Goal: Information Seeking & Learning: Understand process/instructions

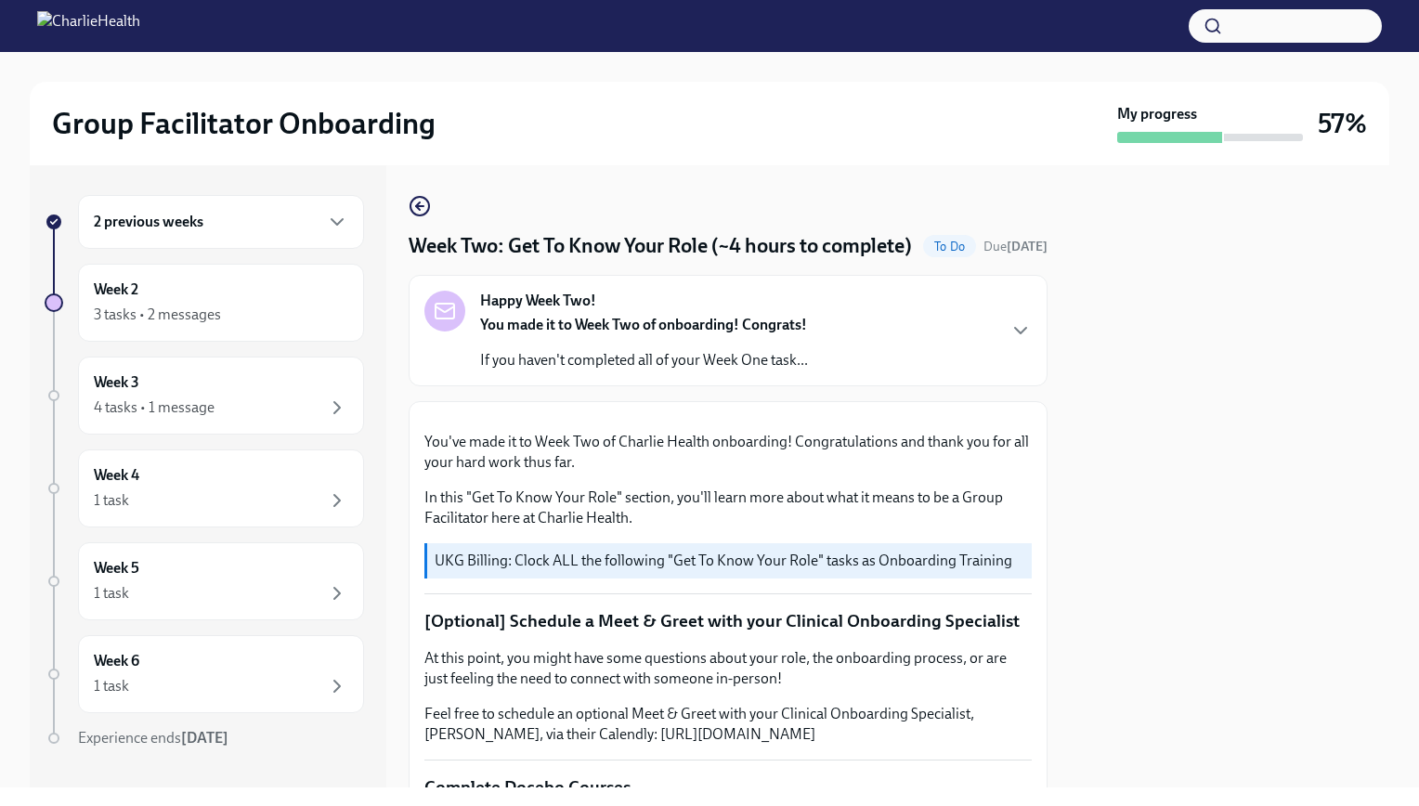
click at [228, 219] on div "2 previous weeks" at bounding box center [221, 222] width 254 height 22
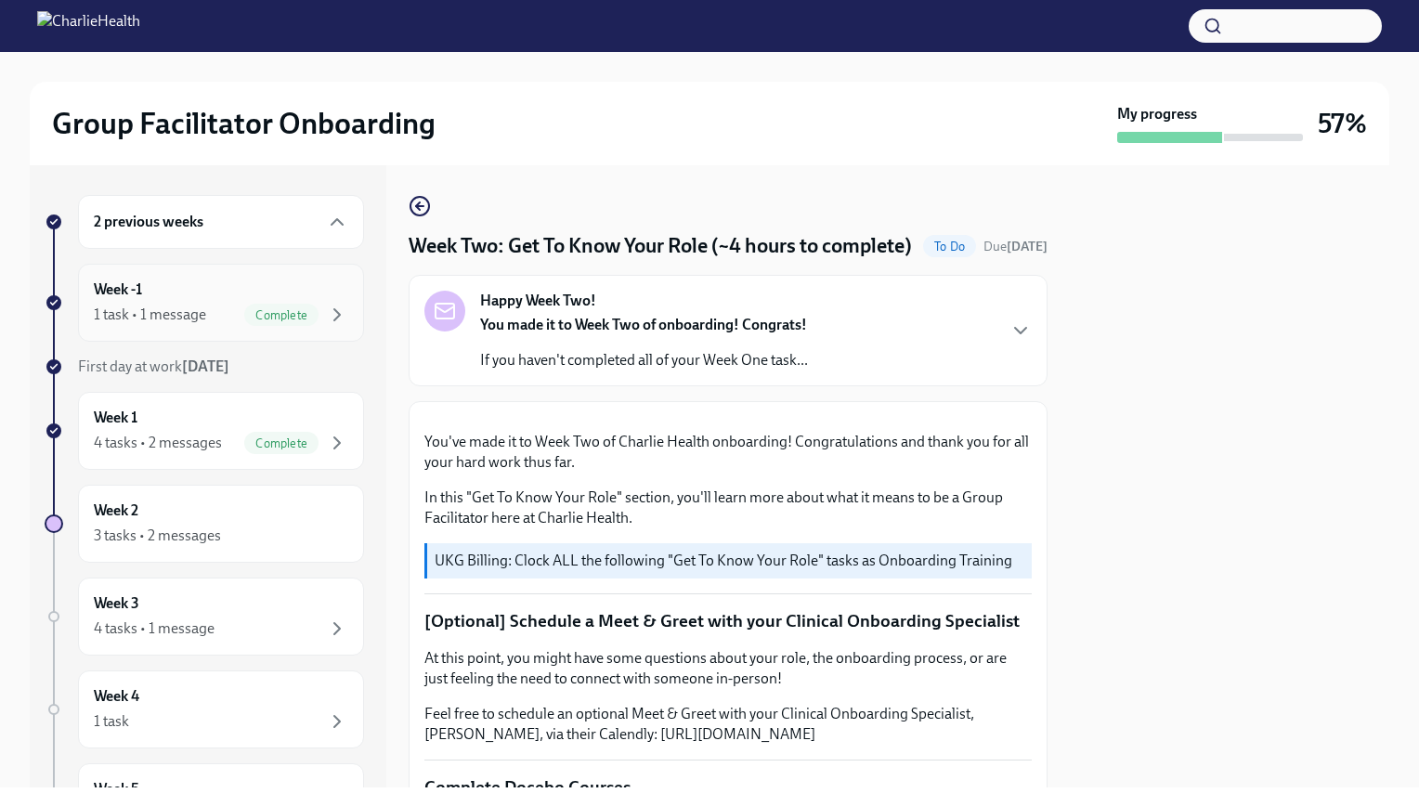
click at [230, 292] on div "Week -1 1 task • 1 message Complete" at bounding box center [221, 303] width 254 height 46
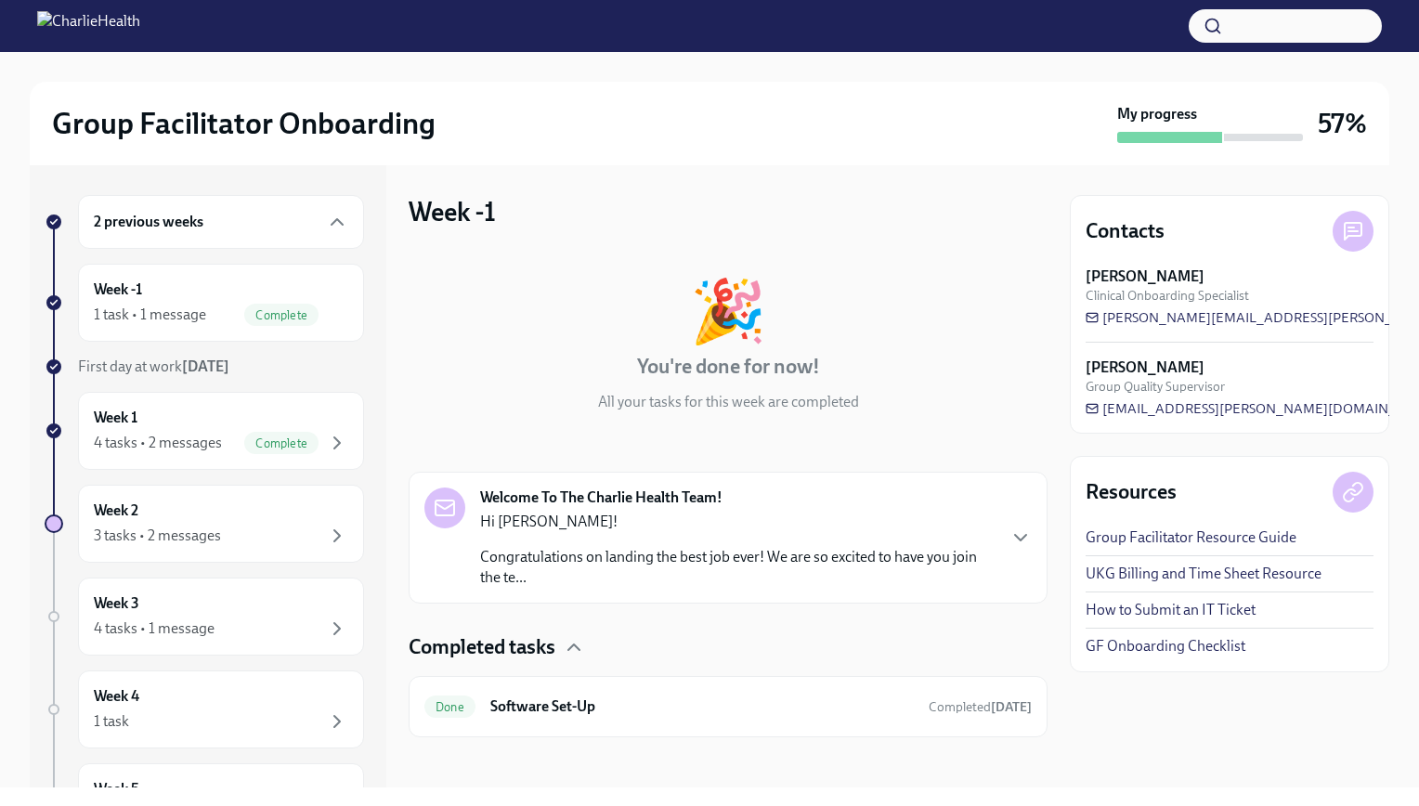
click at [734, 516] on p "Hi [PERSON_NAME]!" at bounding box center [737, 522] width 515 height 20
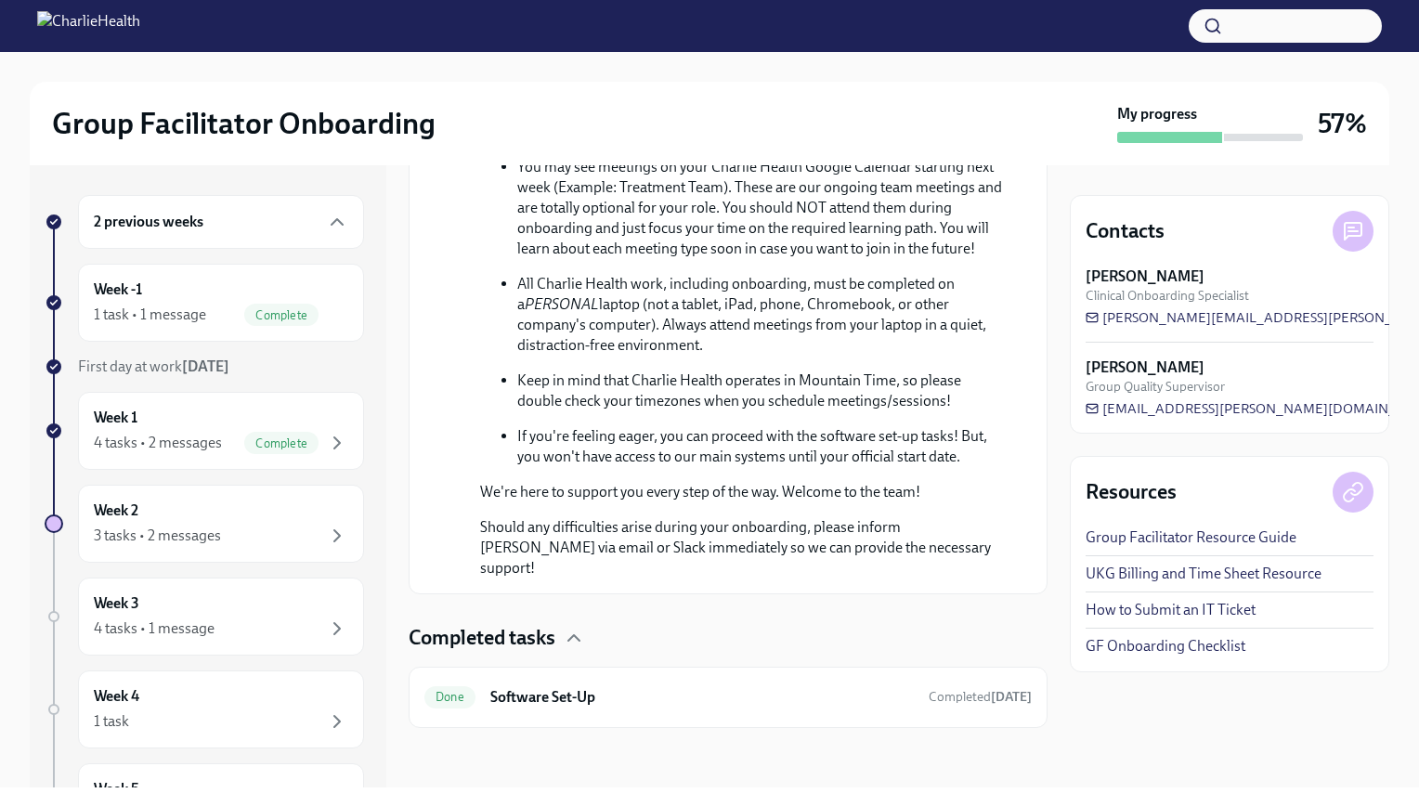
scroll to position [1005, 0]
click at [305, 289] on div "Week -1 1 task • 1 message Complete" at bounding box center [221, 303] width 254 height 46
click at [329, 420] on div "Week 1 4 tasks • 2 messages Complete" at bounding box center [221, 431] width 254 height 46
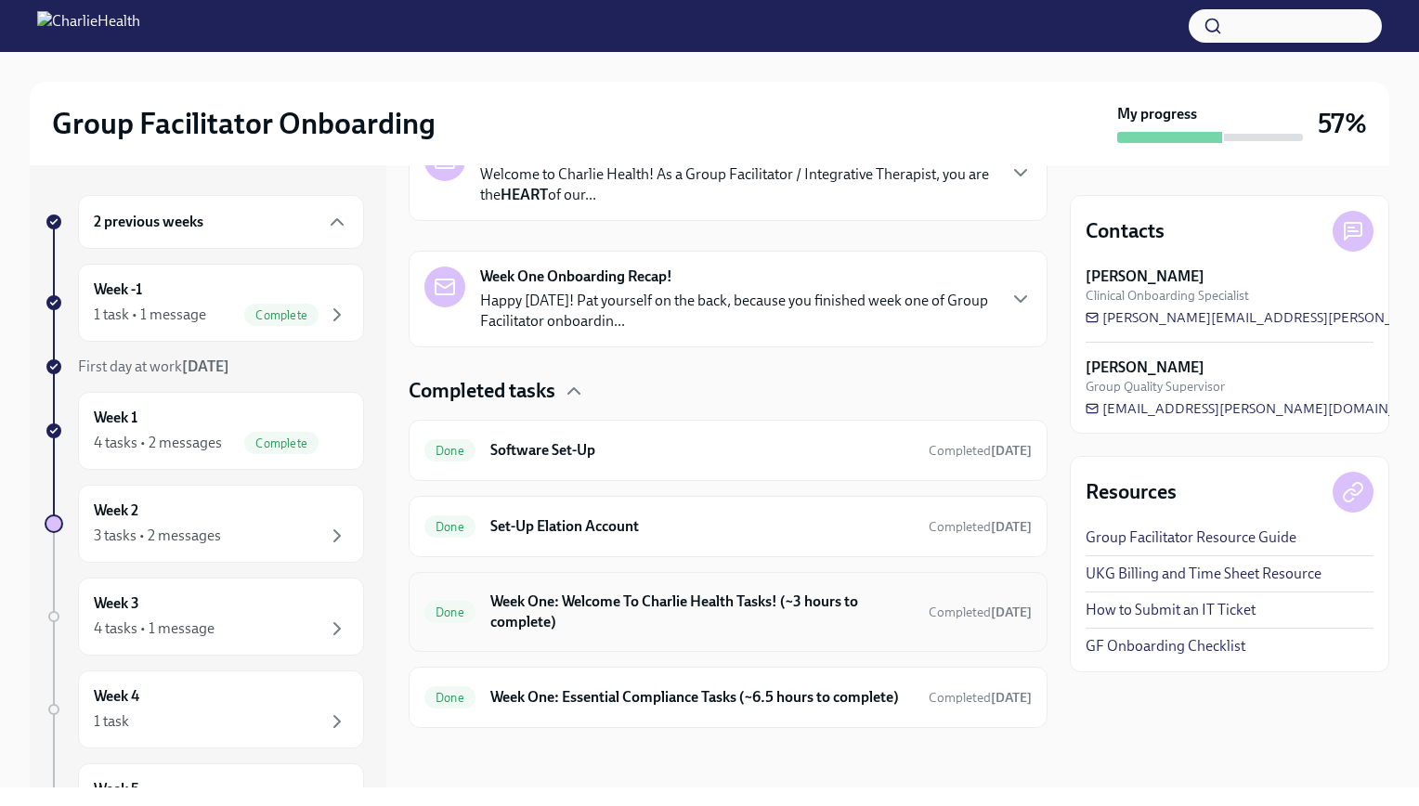
click at [757, 599] on h6 "Week One: Welcome To Charlie Health Tasks! (~3 hours to complete)" at bounding box center [702, 612] width 424 height 41
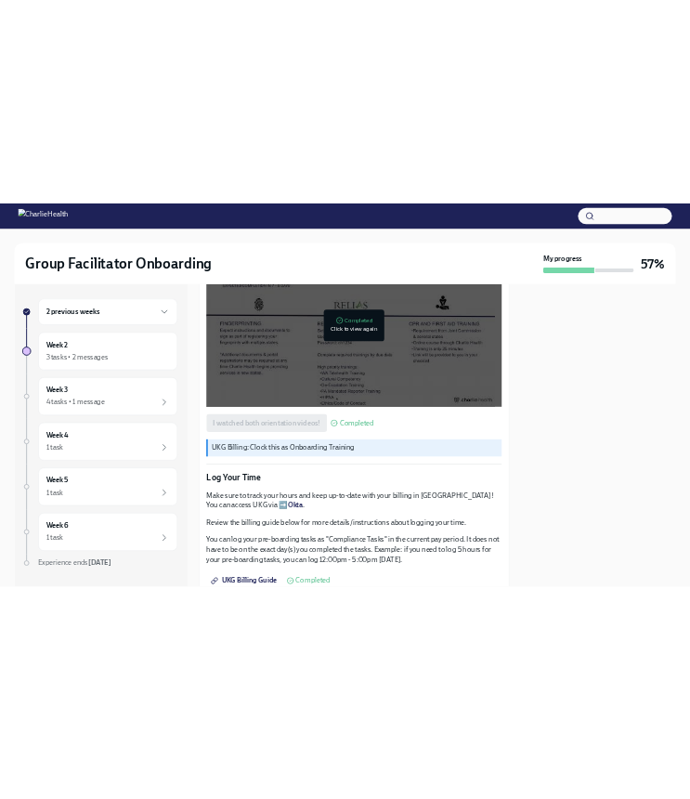
scroll to position [1486, 0]
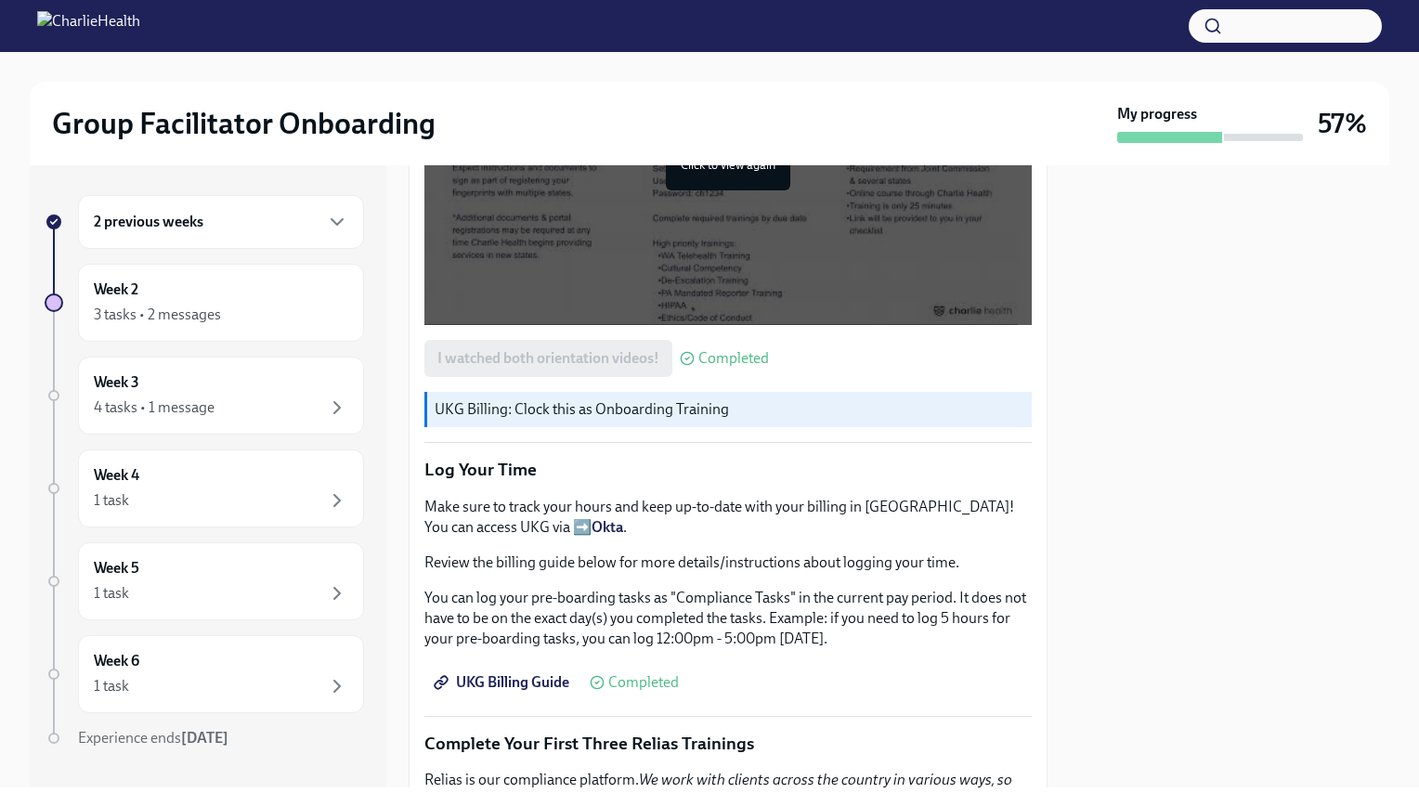
click at [541, 673] on span "UKG Billing Guide" at bounding box center [503, 682] width 132 height 19
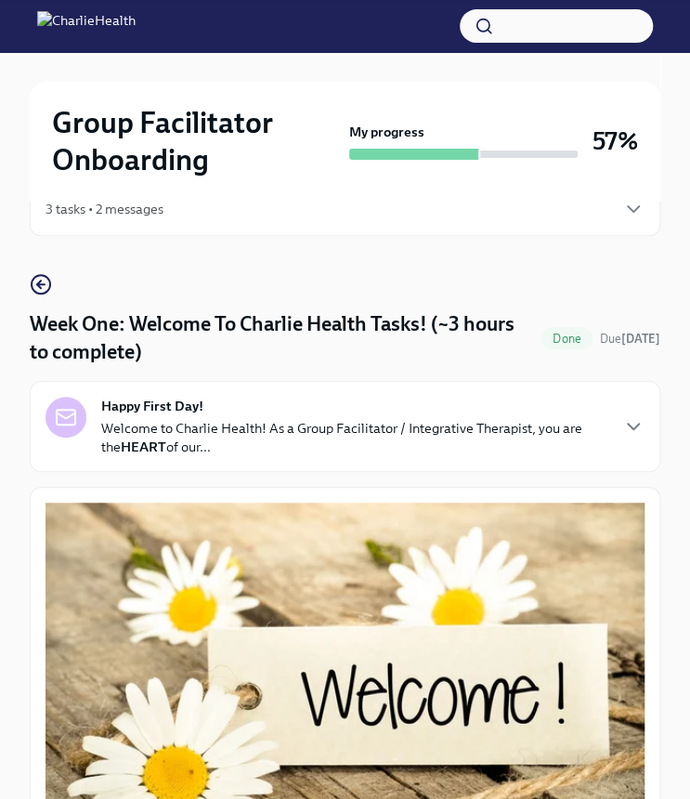
scroll to position [0, 0]
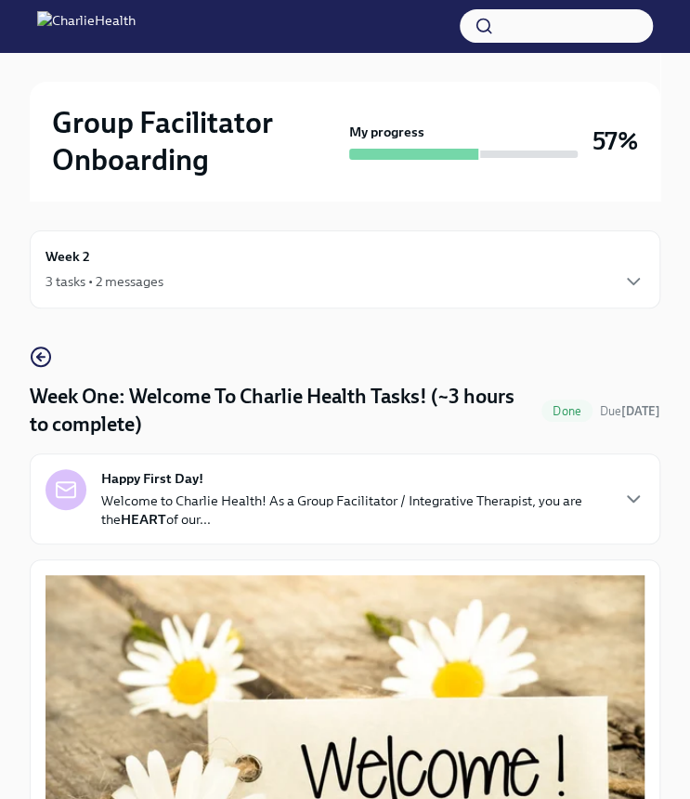
click at [169, 281] on div "3 tasks • 2 messages" at bounding box center [345, 281] width 599 height 22
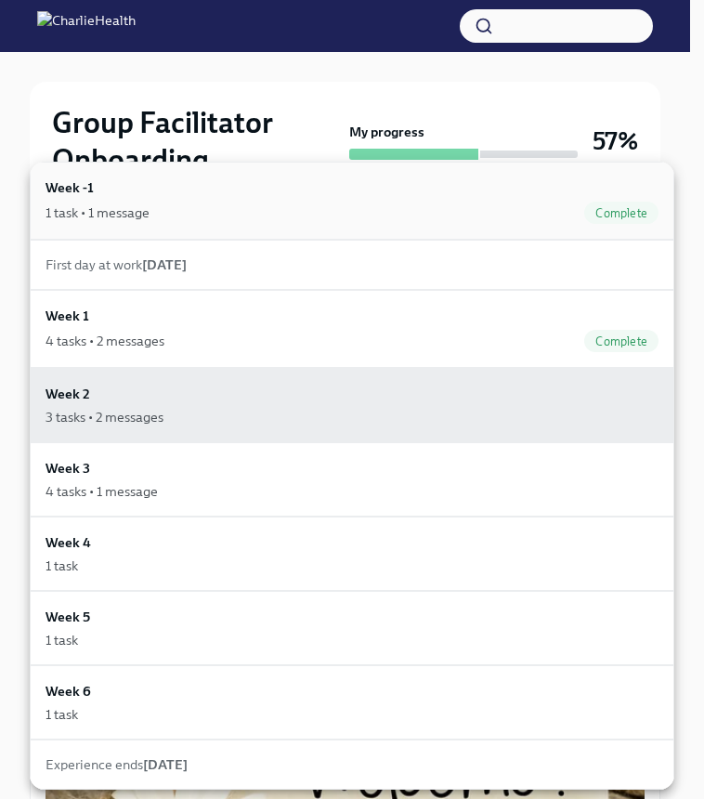
click at [171, 200] on div "Week -1 1 task • 1 message Complete" at bounding box center [352, 200] width 613 height 46
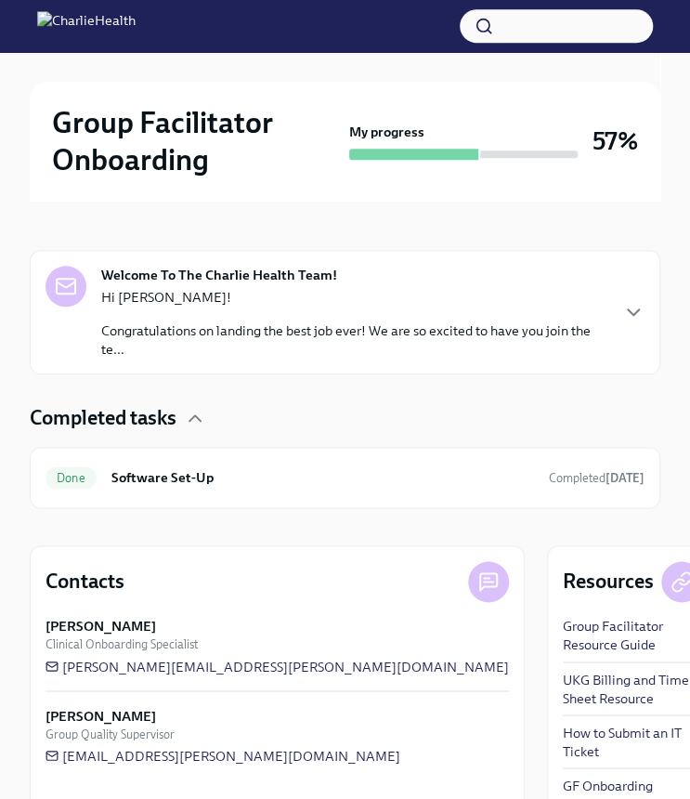
scroll to position [372, 0]
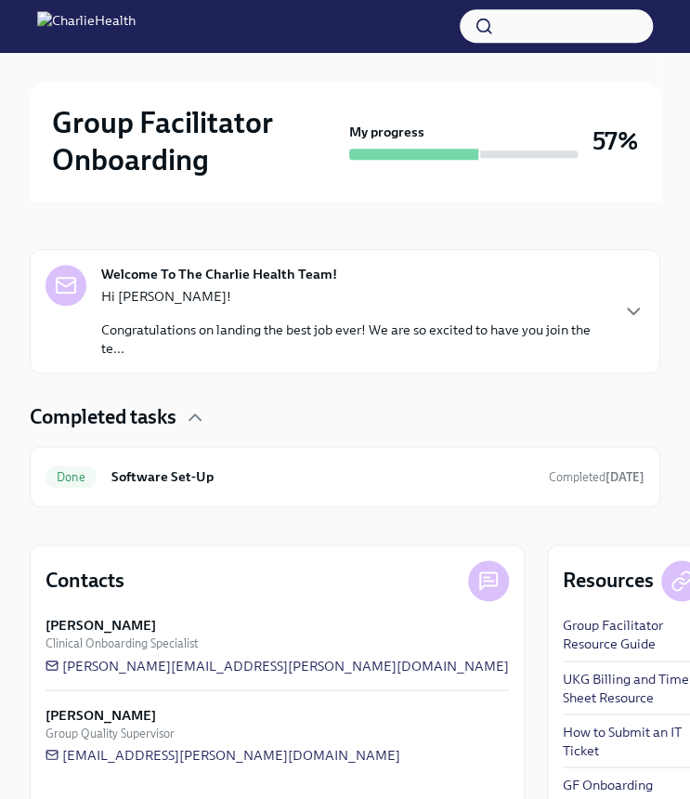
click at [503, 298] on p "Hi [PERSON_NAME]!" at bounding box center [354, 296] width 506 height 19
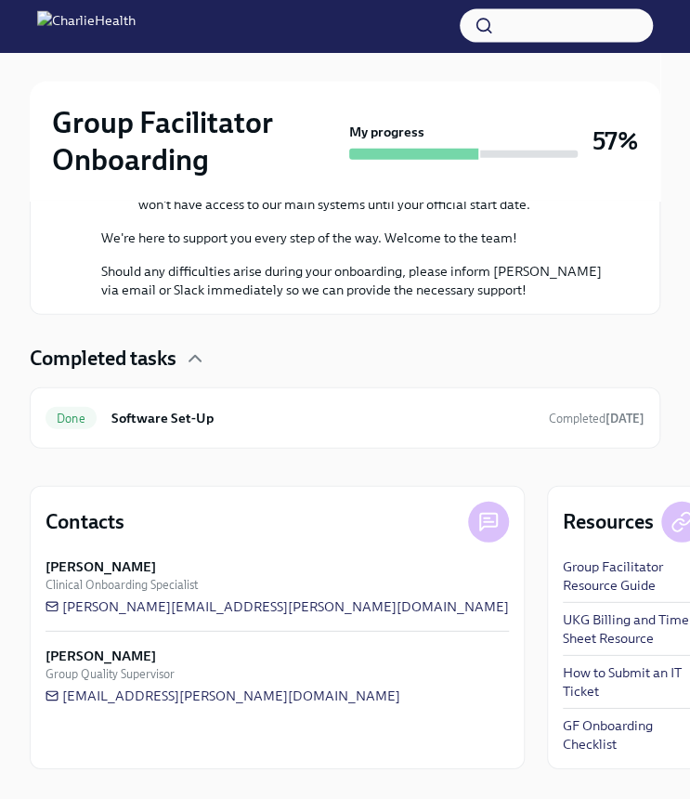
scroll to position [1244, 0]
click at [477, 428] on h6 "Software Set-Up" at bounding box center [322, 418] width 423 height 20
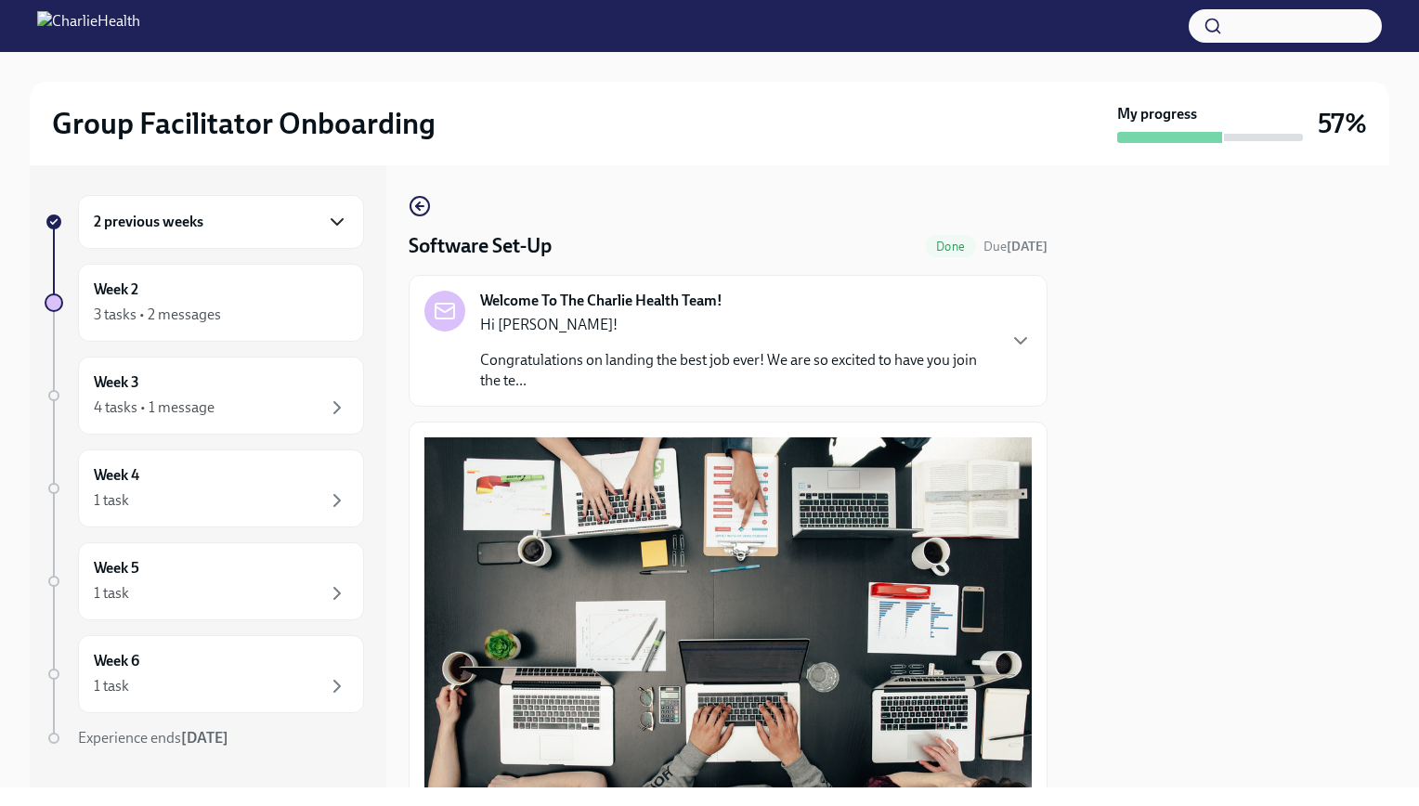
click at [326, 228] on icon "button" at bounding box center [337, 222] width 22 height 22
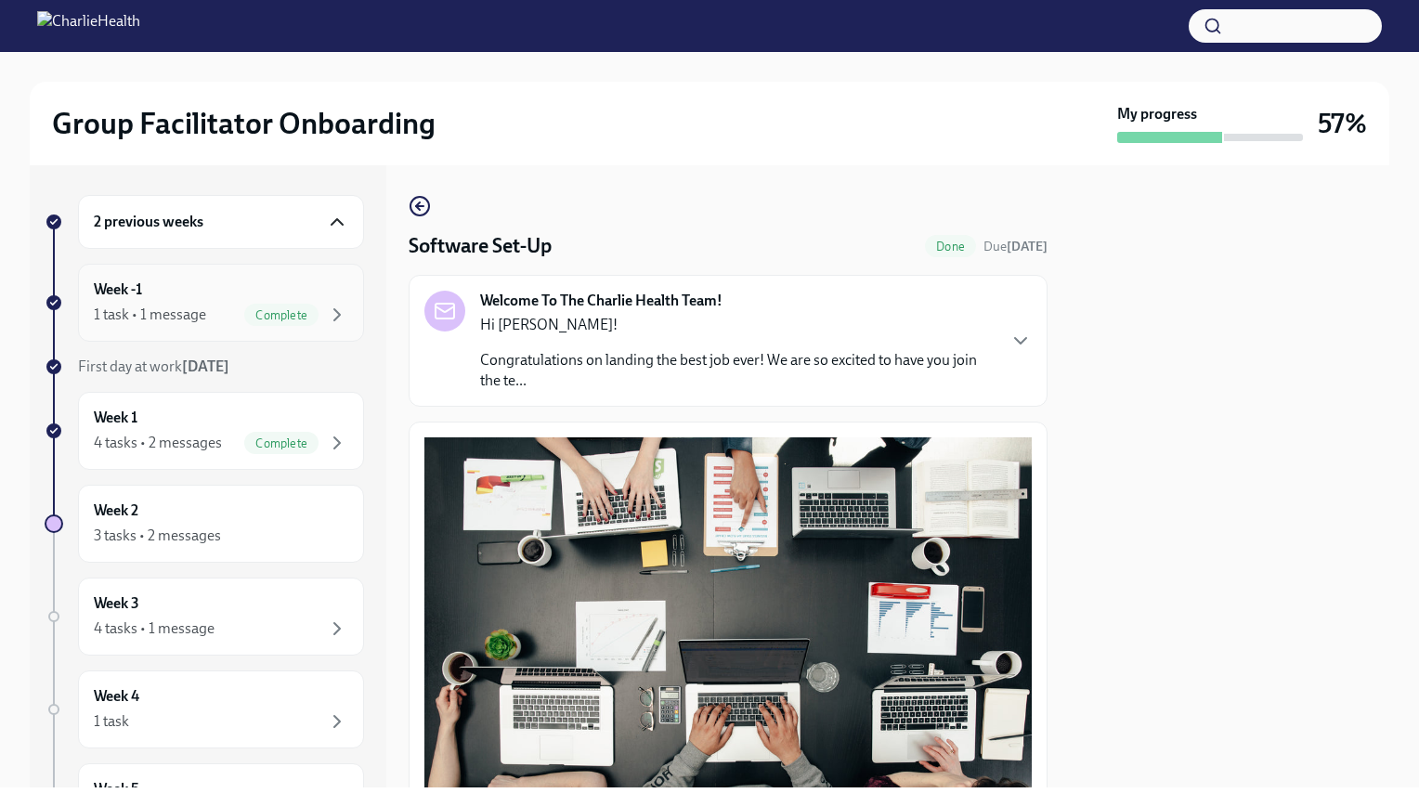
click at [273, 295] on div "Week -1 1 task • 1 message Complete" at bounding box center [221, 303] width 254 height 46
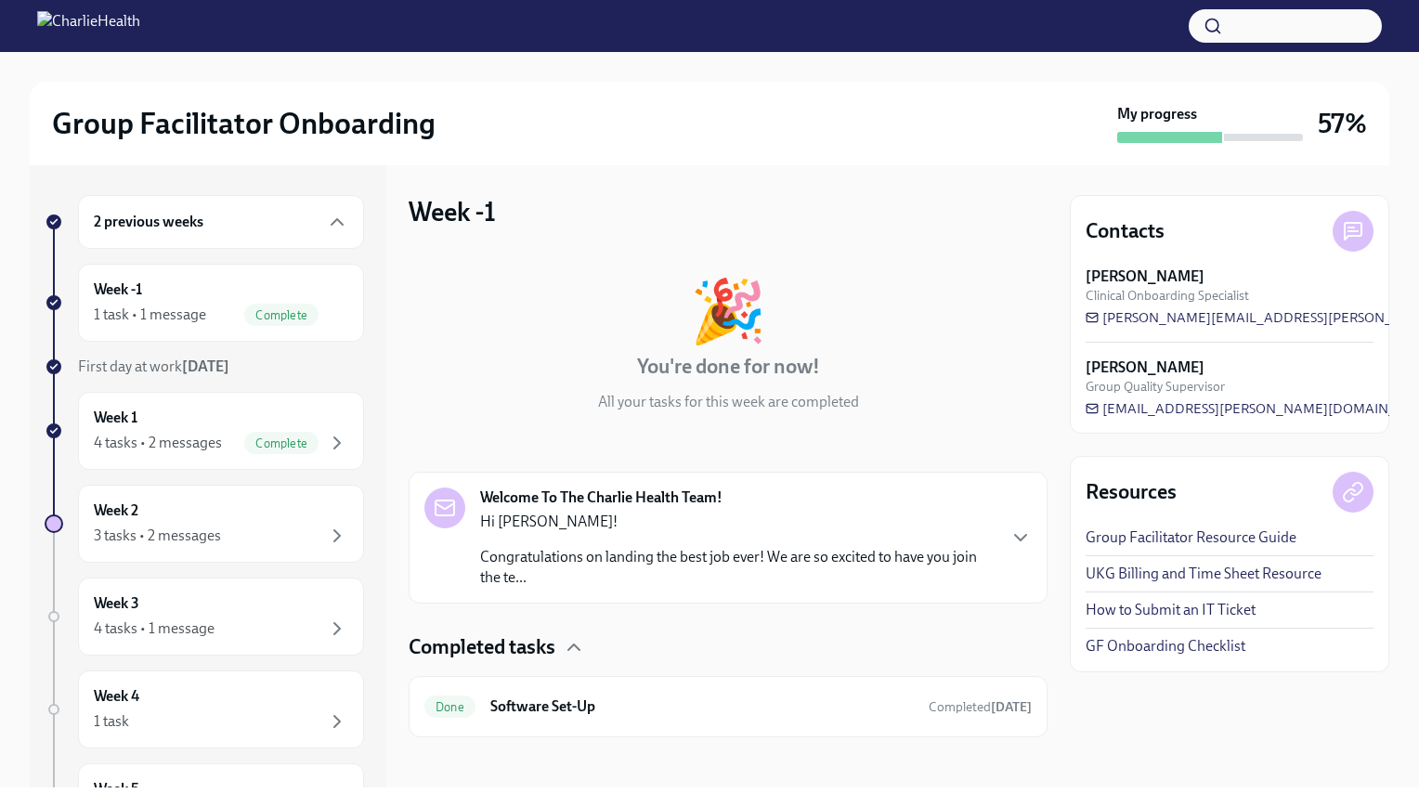
scroll to position [7, 0]
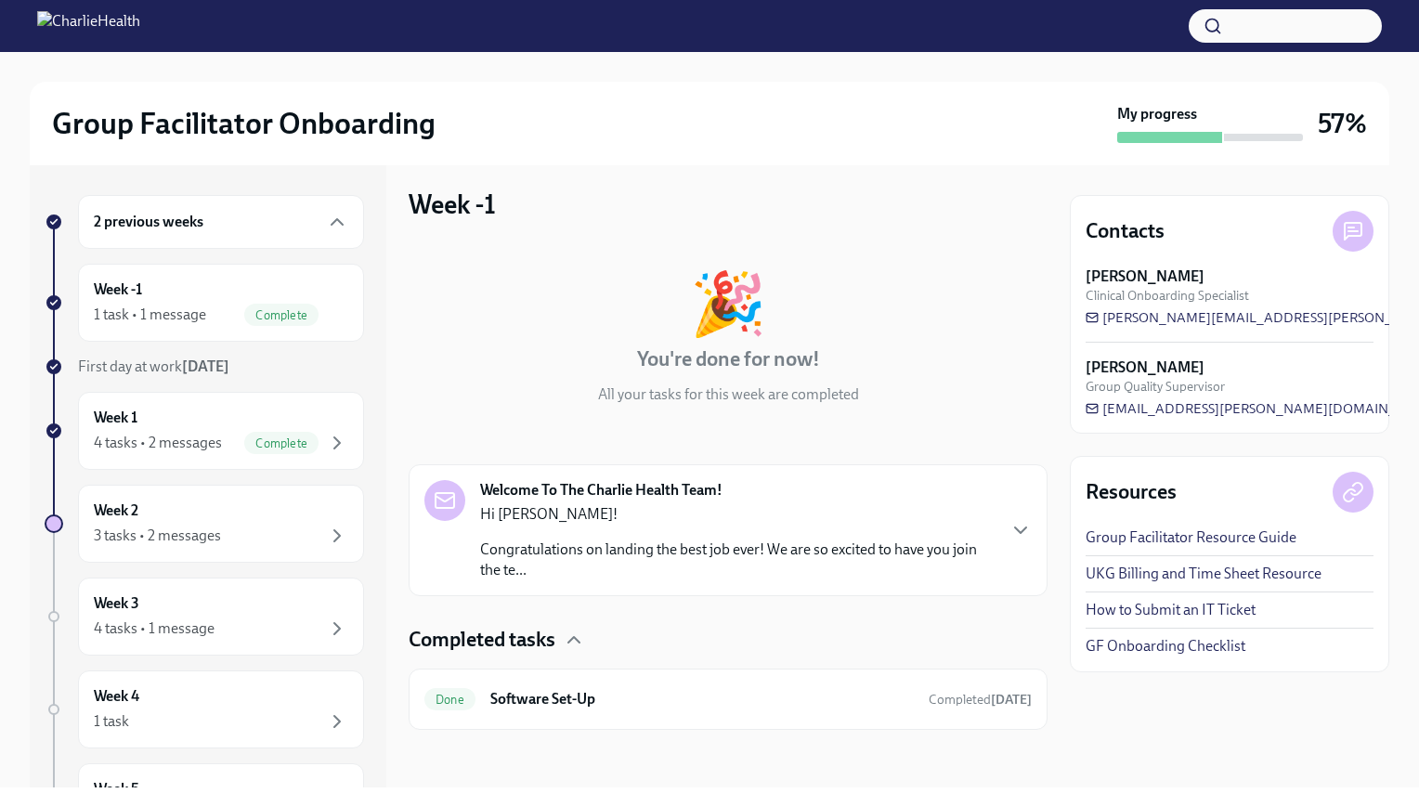
click at [774, 544] on p "Congratulations on landing the best job ever! We are so excited to have you joi…" at bounding box center [737, 560] width 515 height 41
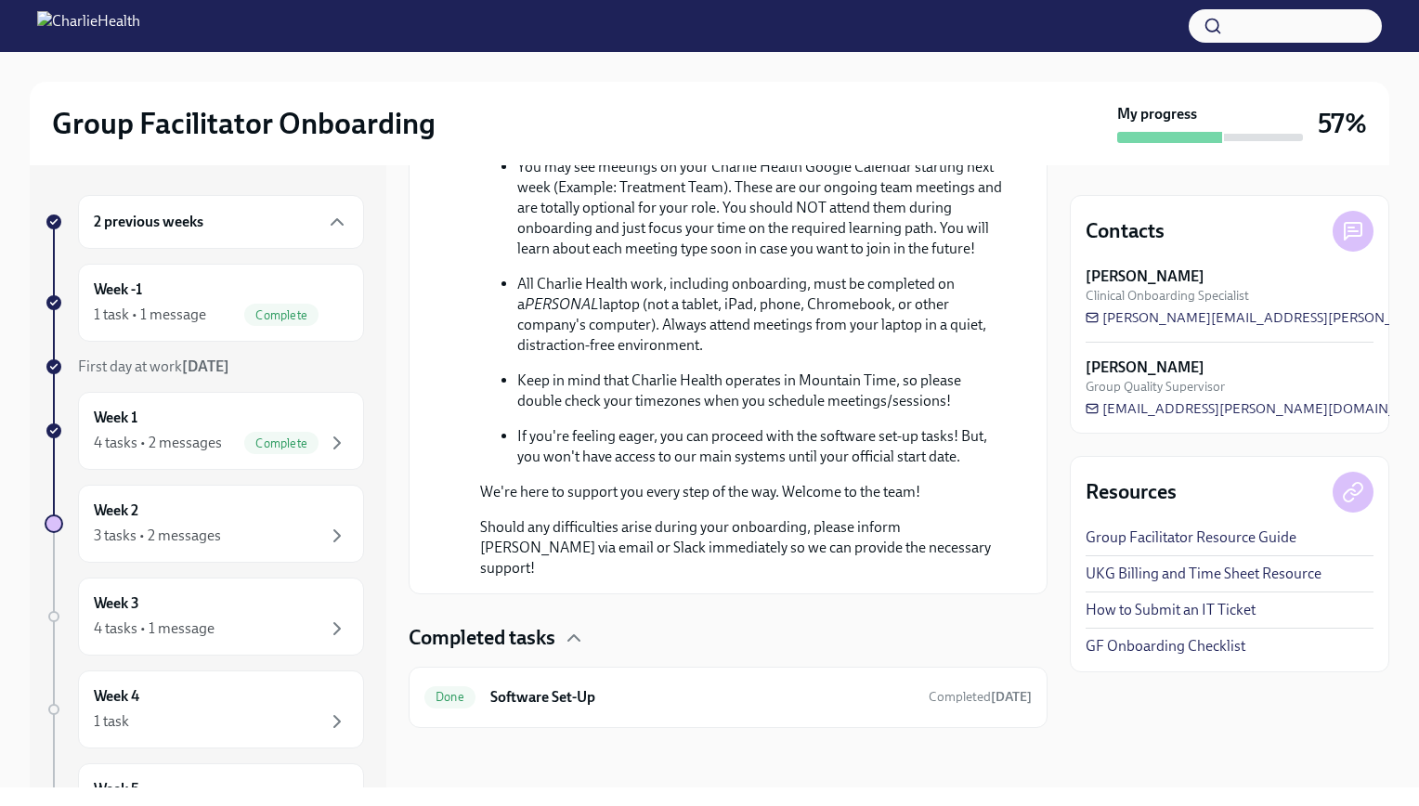
scroll to position [1005, 0]
click at [730, 685] on div "Done Software Set-Up Completed [DATE]" at bounding box center [727, 698] width 607 height 30
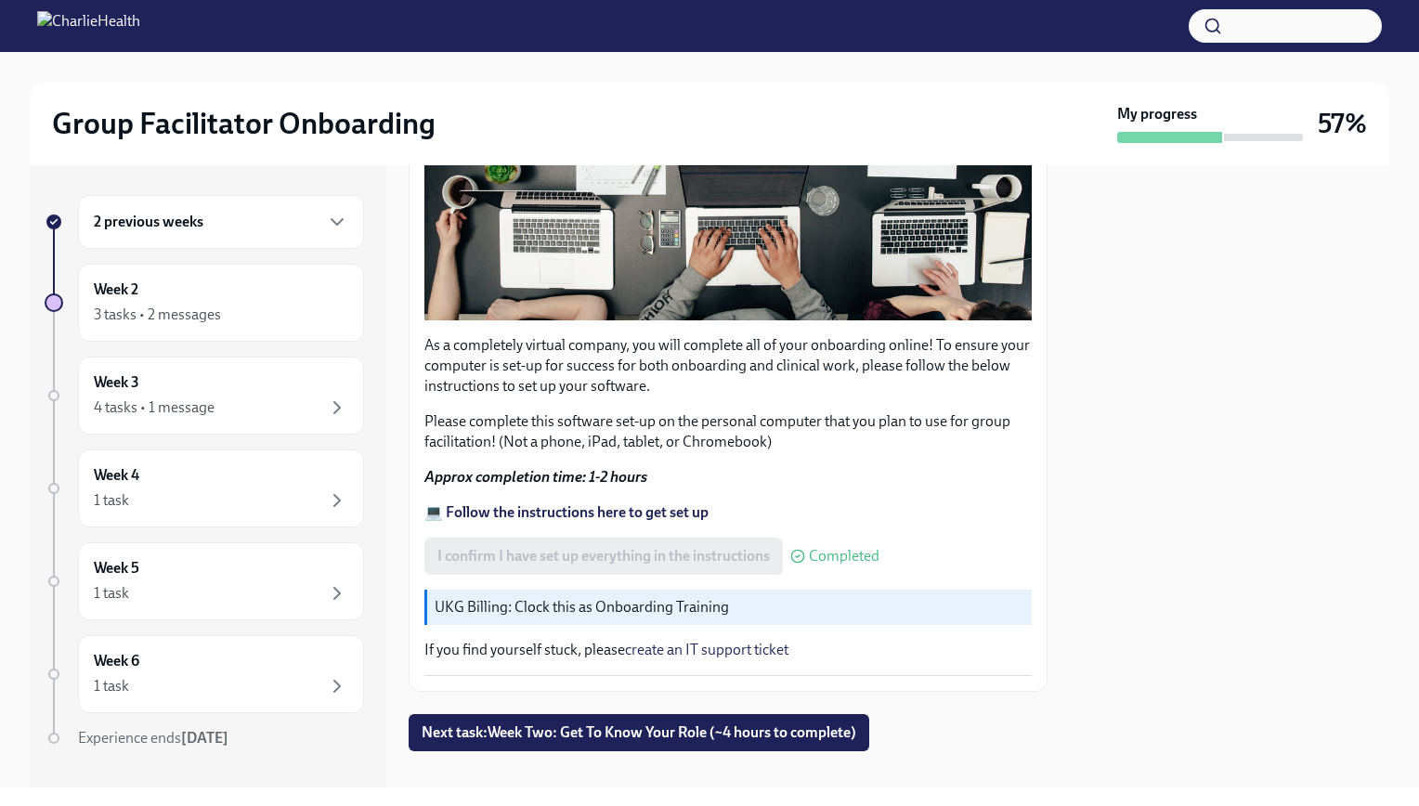
scroll to position [490, 0]
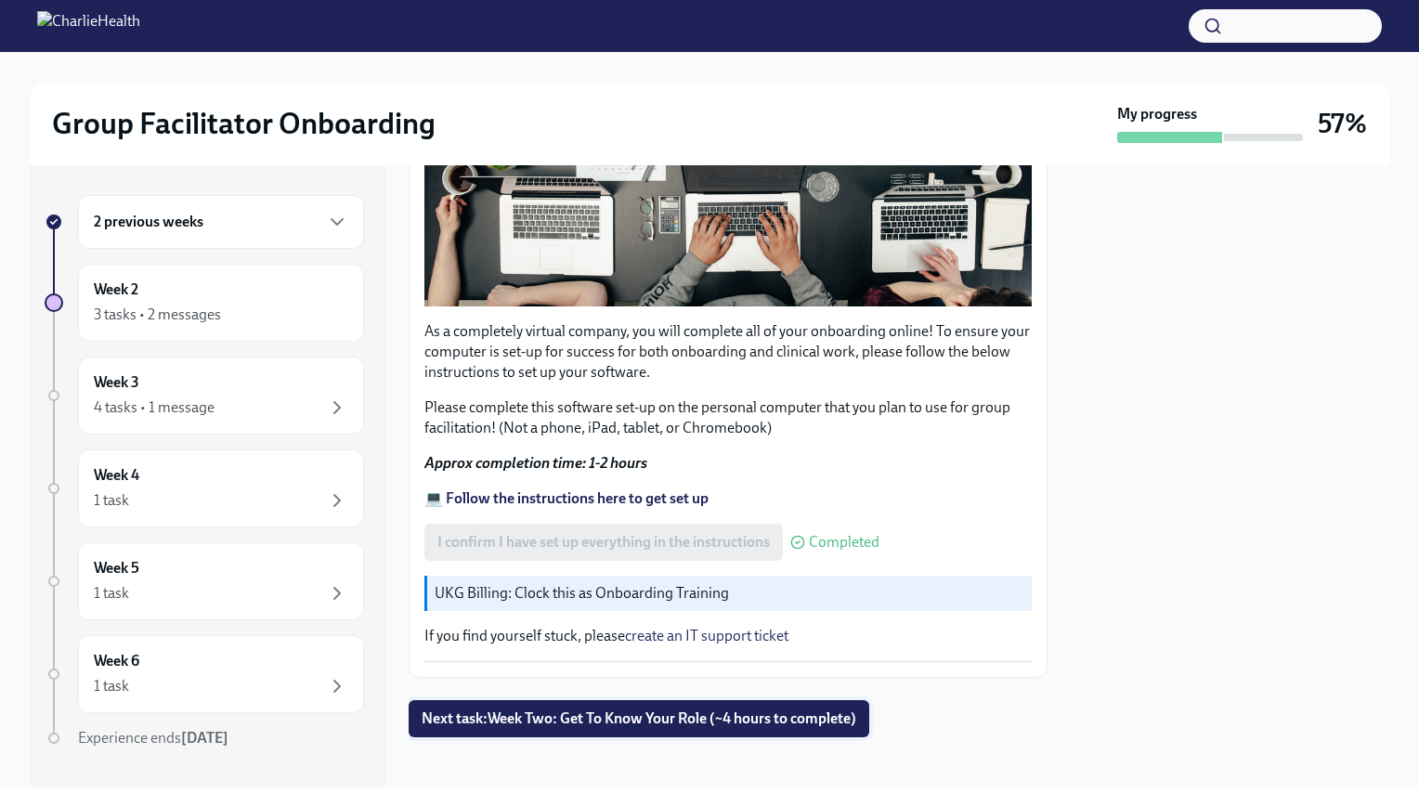
click at [678, 710] on span "Next task : Week Two: Get To Know Your Role (~4 hours to complete)" at bounding box center [639, 719] width 435 height 19
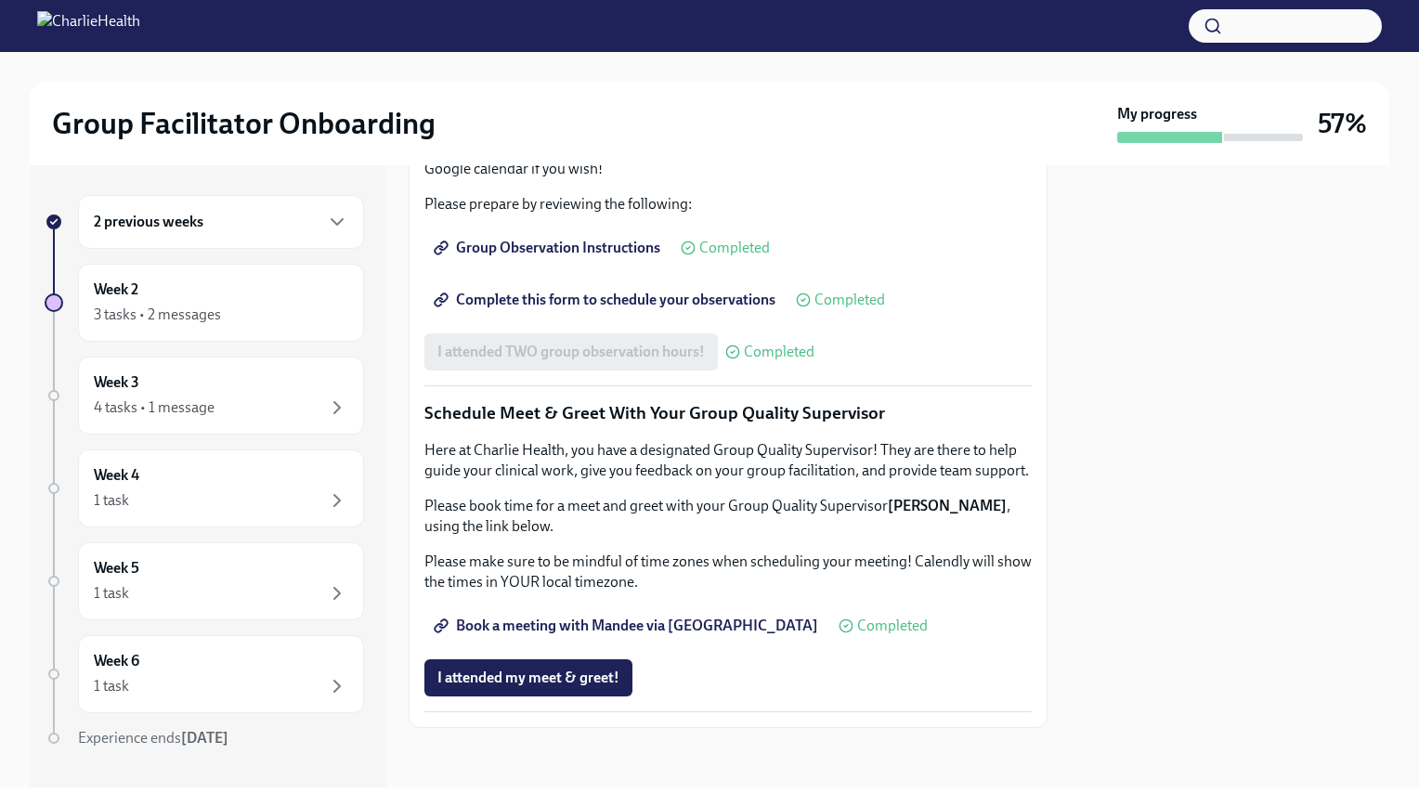
scroll to position [1664, 0]
click at [239, 220] on div "2 previous weeks" at bounding box center [221, 222] width 254 height 22
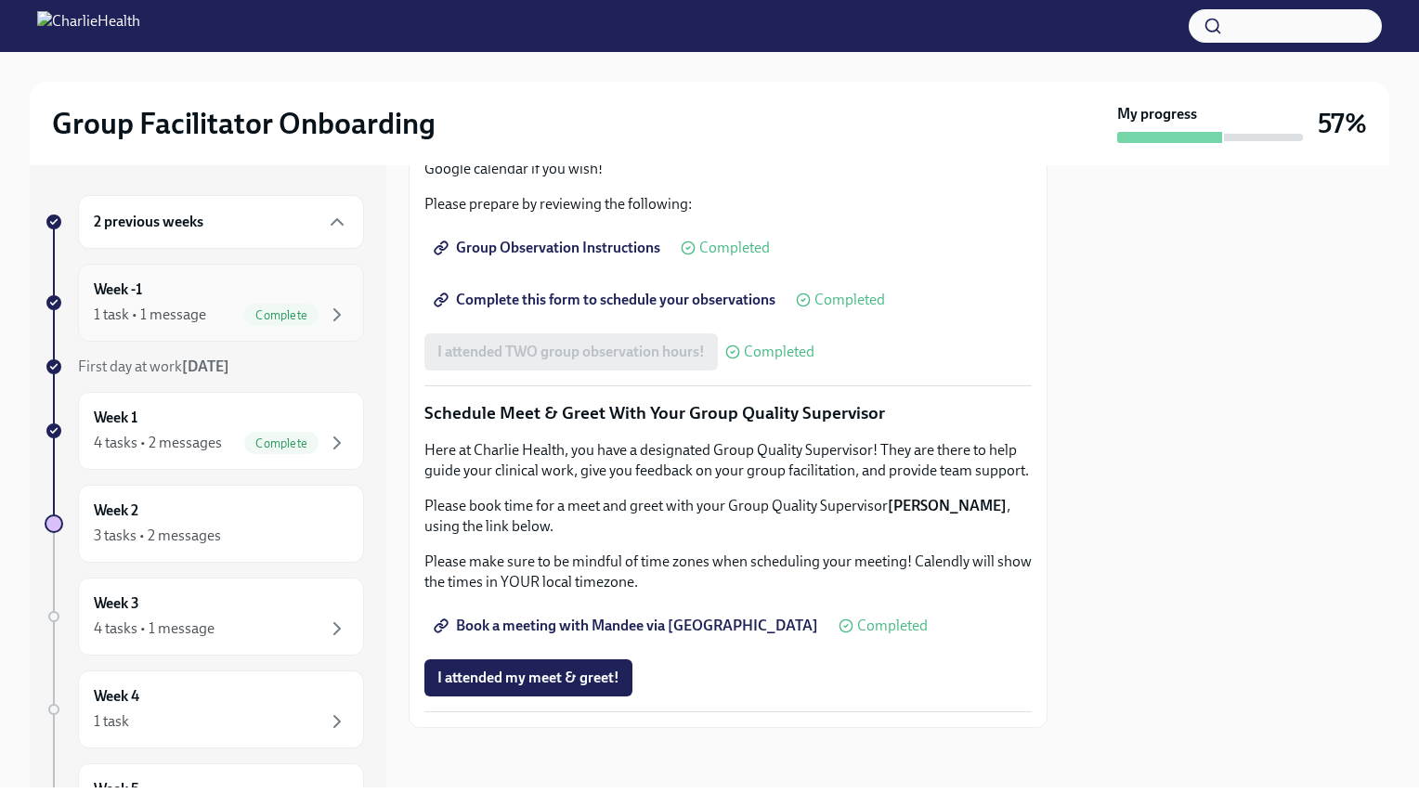
click at [241, 285] on div "Week -1 1 task • 1 message Complete" at bounding box center [221, 303] width 254 height 46
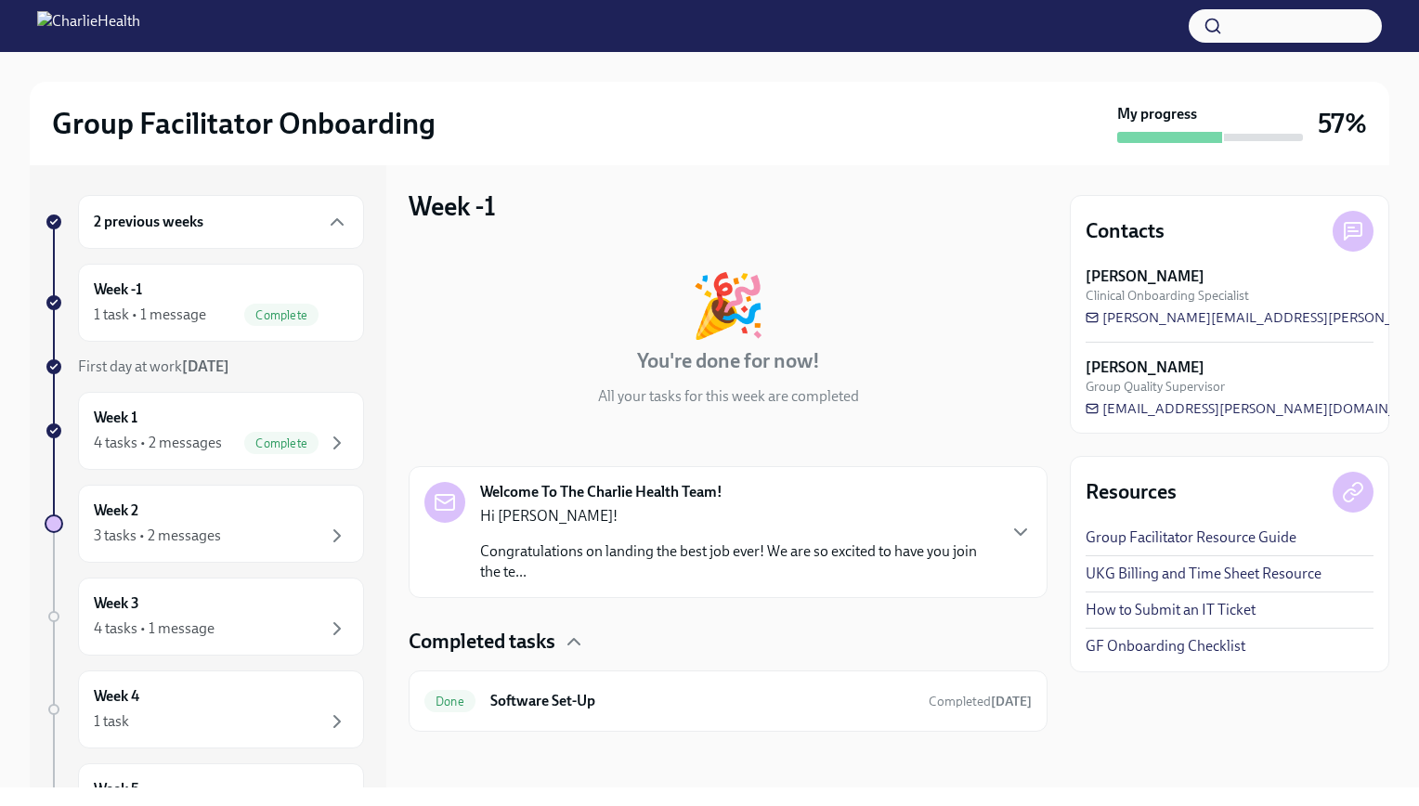
scroll to position [7, 0]
click at [711, 521] on p "Hi [PERSON_NAME]!" at bounding box center [737, 514] width 515 height 20
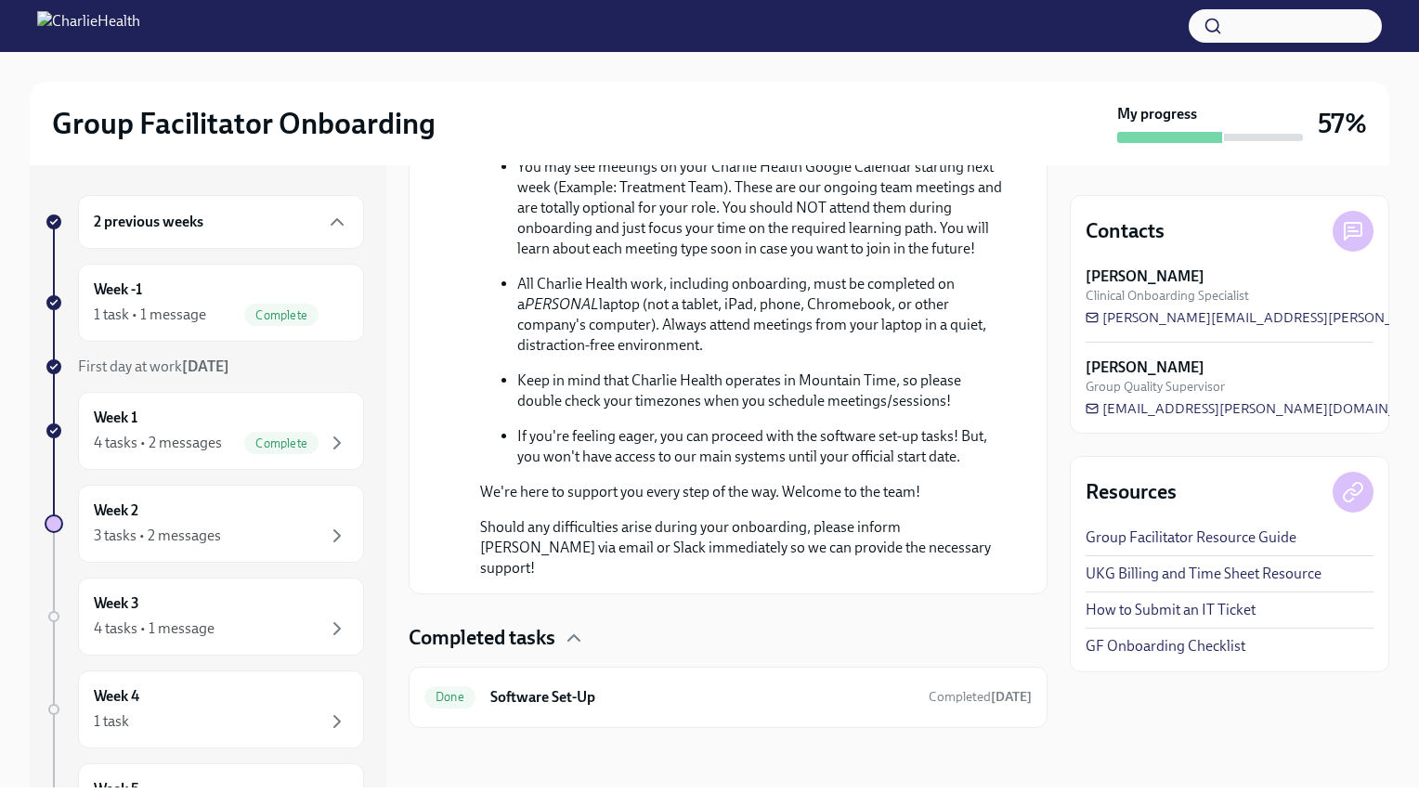
scroll to position [1005, 0]
click at [587, 692] on h6 "Software Set-Up" at bounding box center [702, 697] width 424 height 20
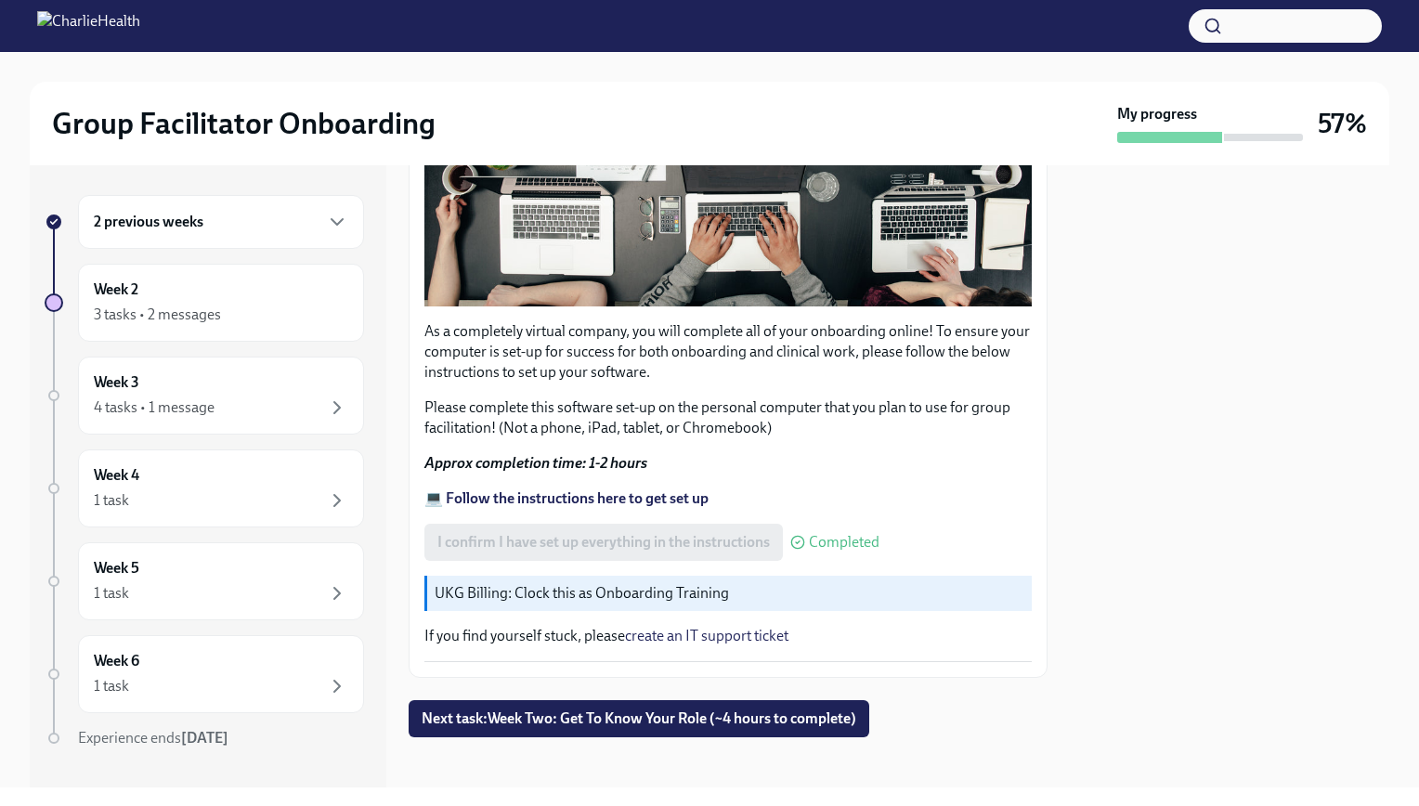
scroll to position [490, 0]
click at [771, 710] on span "Next task : Week Two: Get To Know Your Role (~4 hours to complete)" at bounding box center [639, 719] width 435 height 19
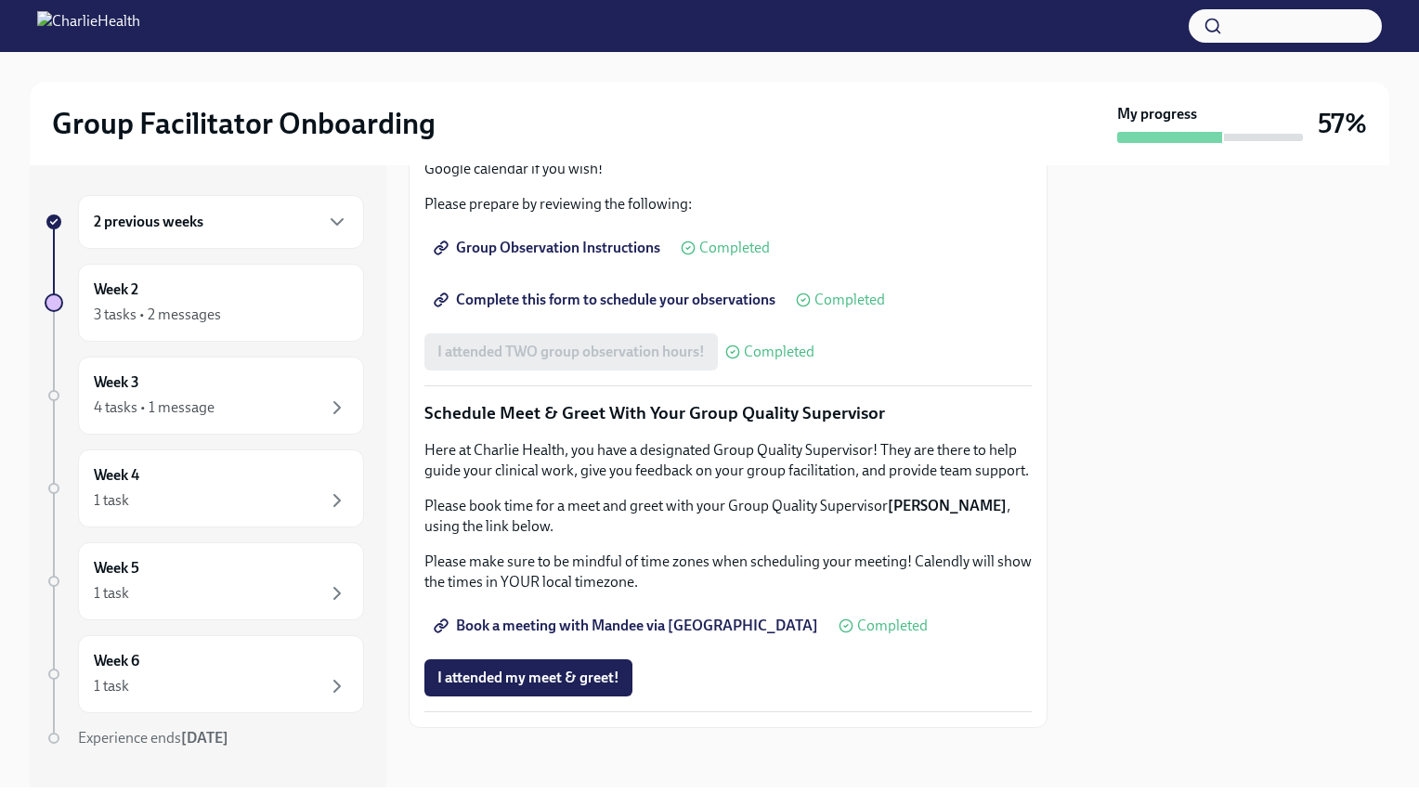
scroll to position [1664, 0]
click at [332, 221] on icon "button" at bounding box center [337, 222] width 11 height 6
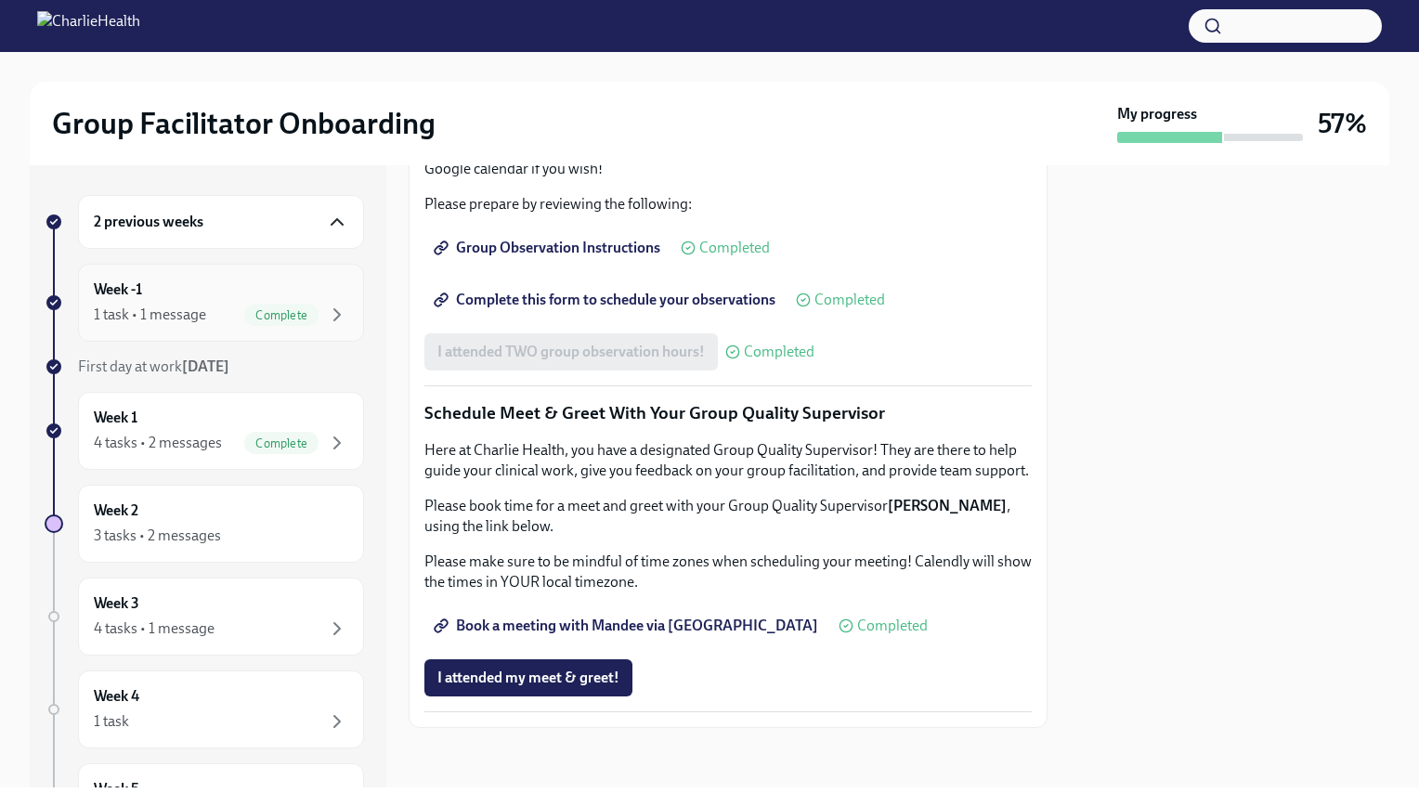
click at [307, 296] on div "Week -1 1 task • 1 message Complete" at bounding box center [221, 303] width 254 height 46
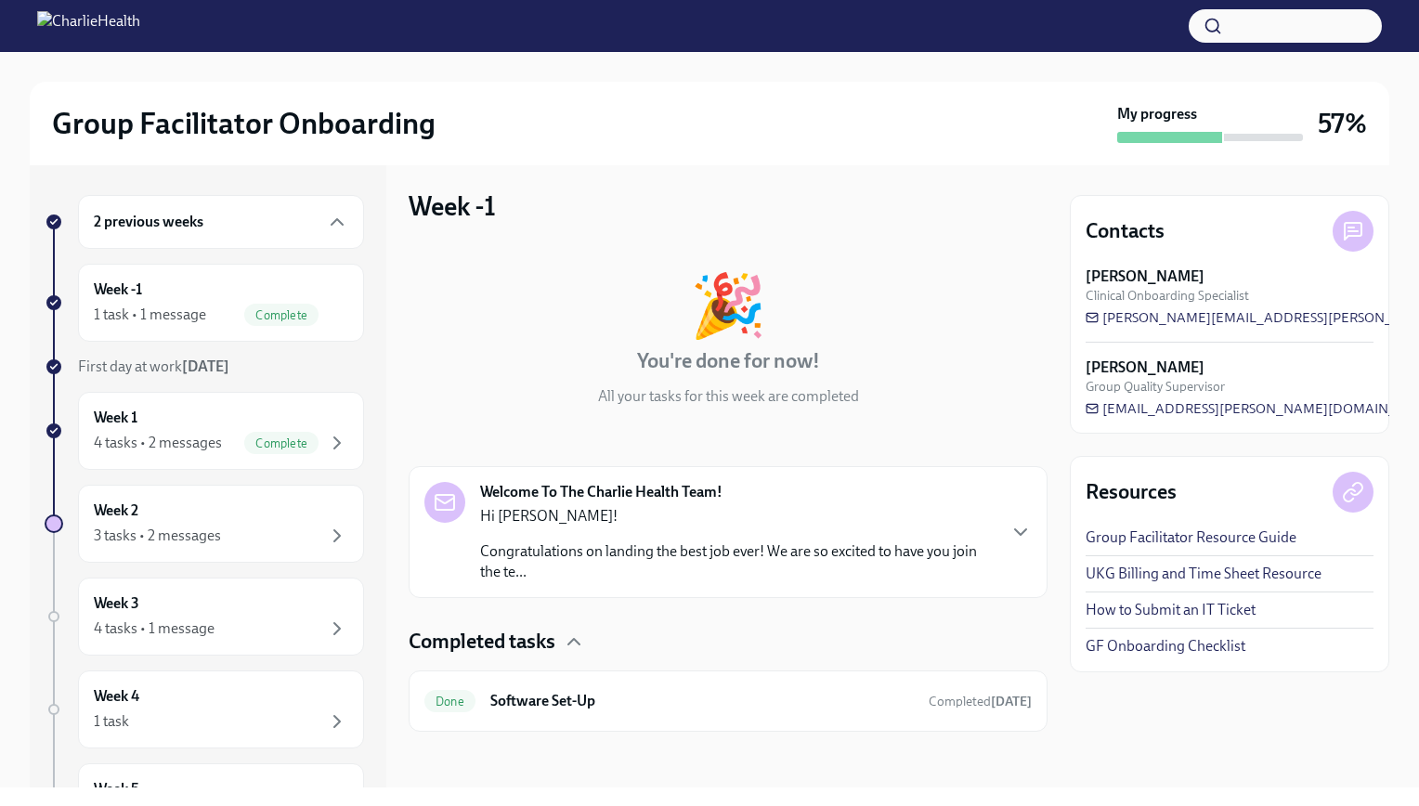
scroll to position [7, 0]
click at [781, 490] on div "Welcome To The Charlie Health Team! Hi [PERSON_NAME]! Congratulations on landin…" at bounding box center [737, 530] width 515 height 100
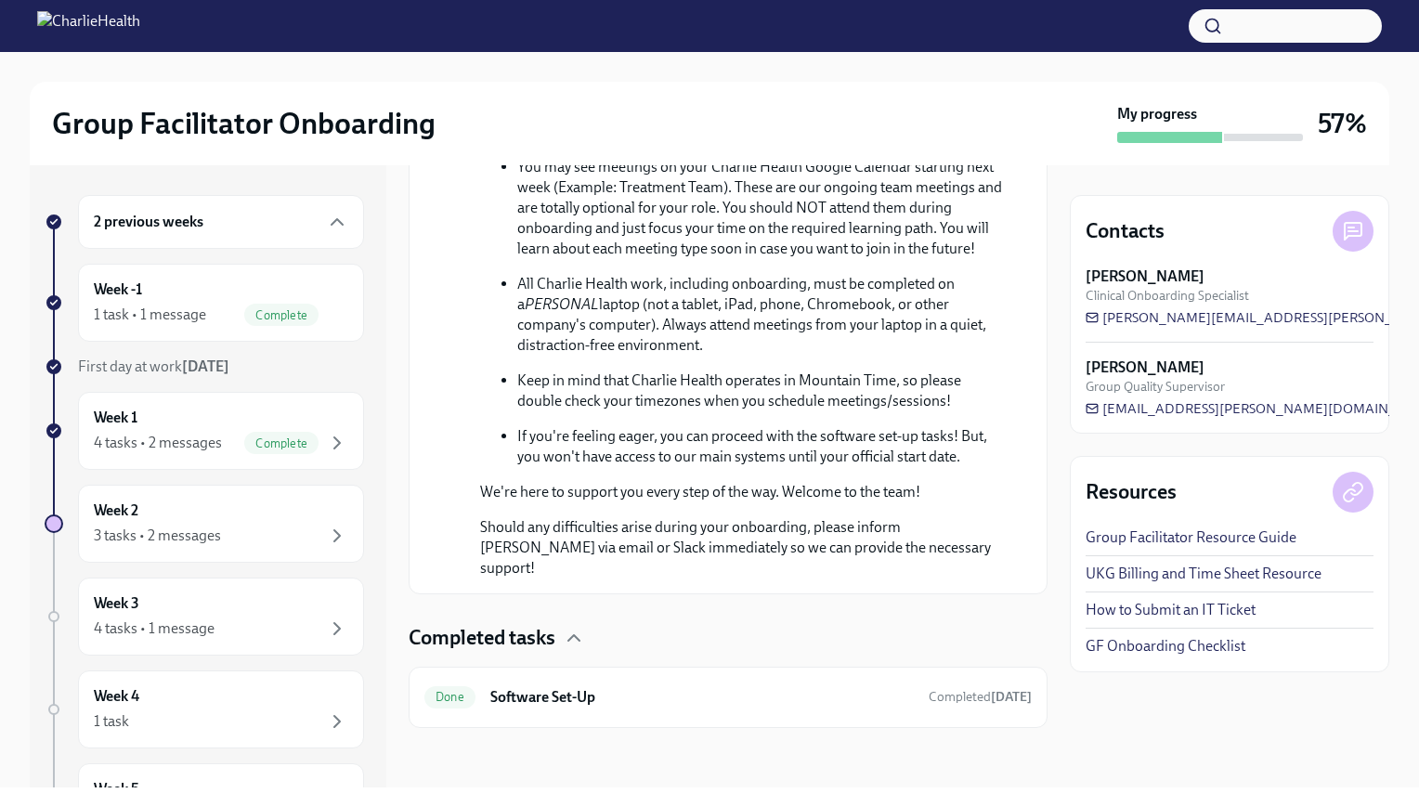
scroll to position [1005, 0]
click at [770, 700] on h6 "Software Set-Up" at bounding box center [702, 697] width 424 height 20
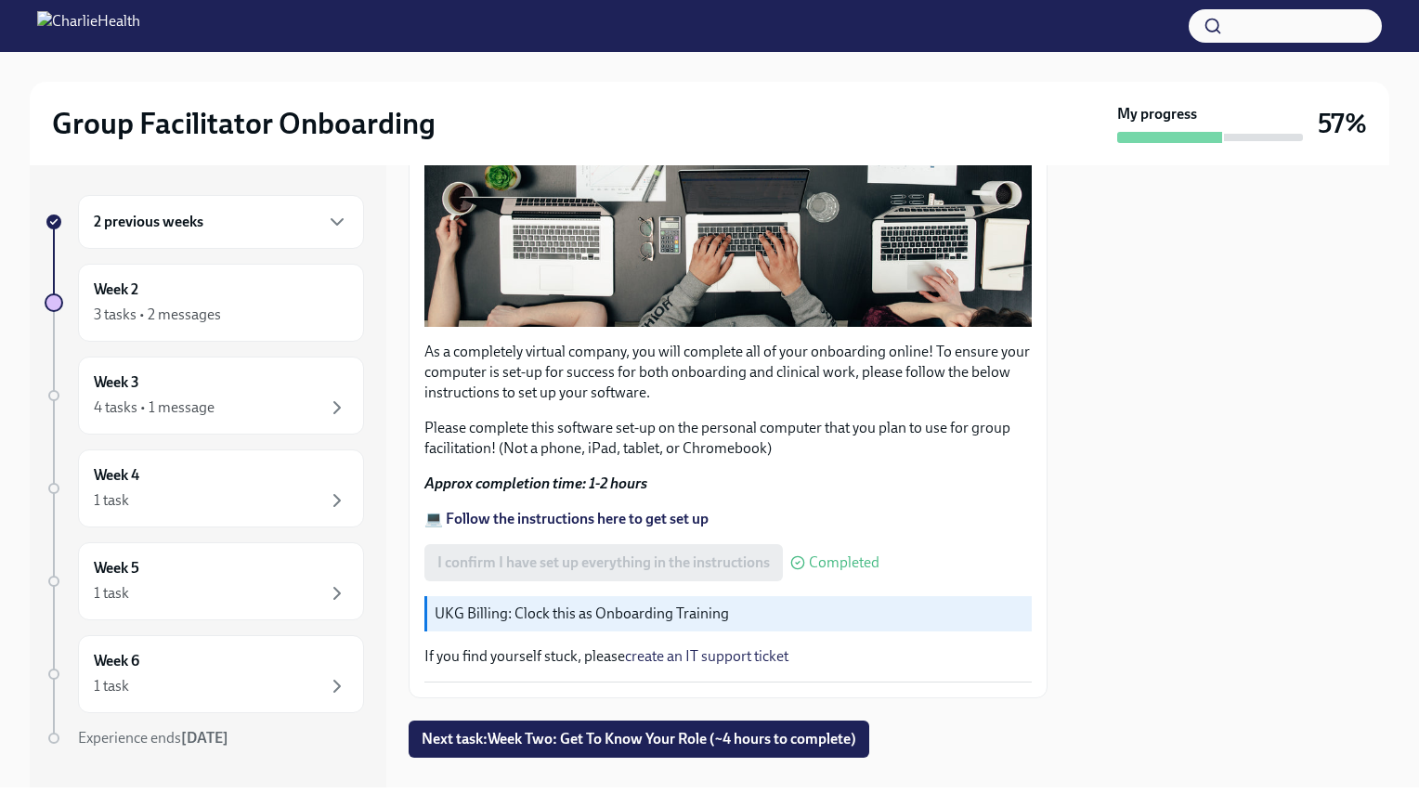
scroll to position [490, 0]
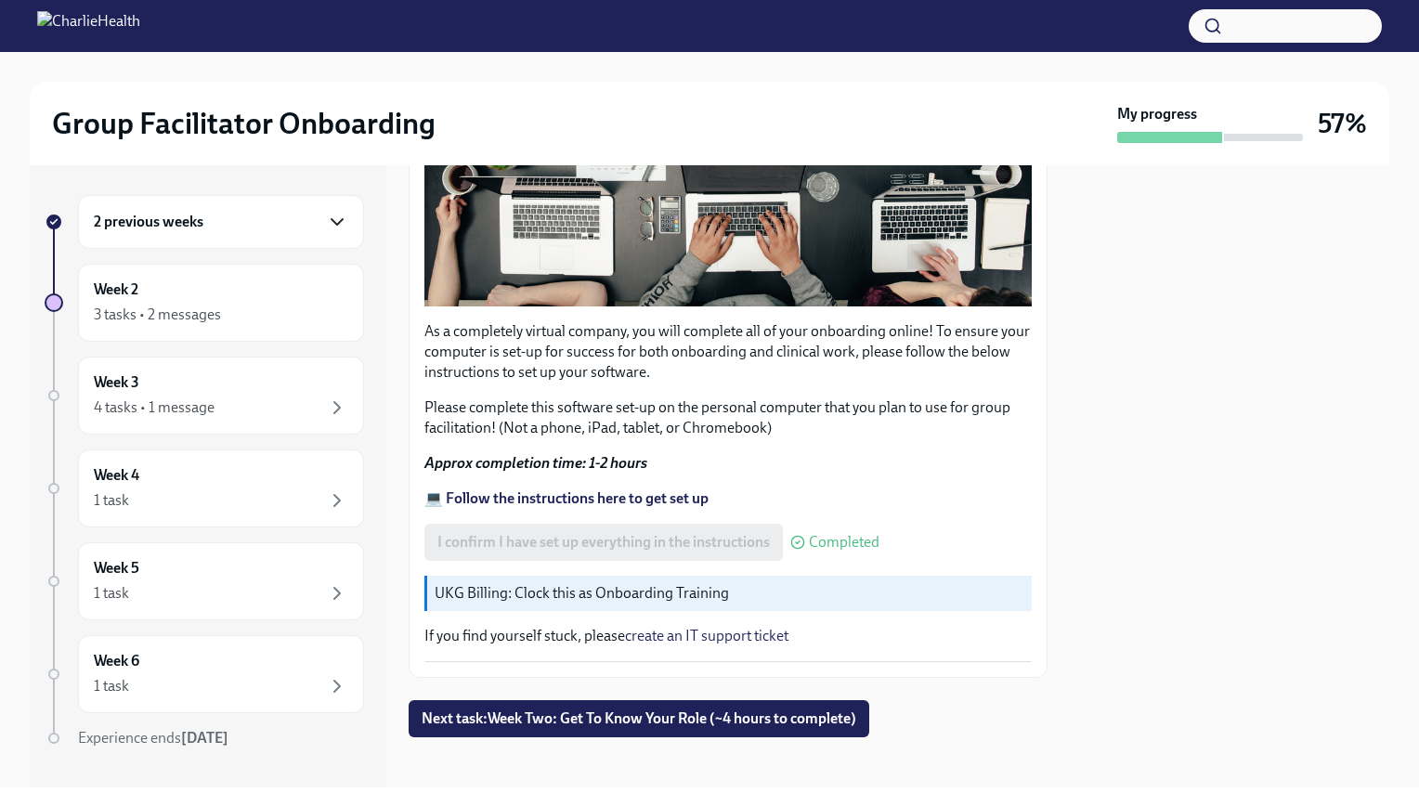
click at [326, 225] on icon "button" at bounding box center [337, 222] width 22 height 22
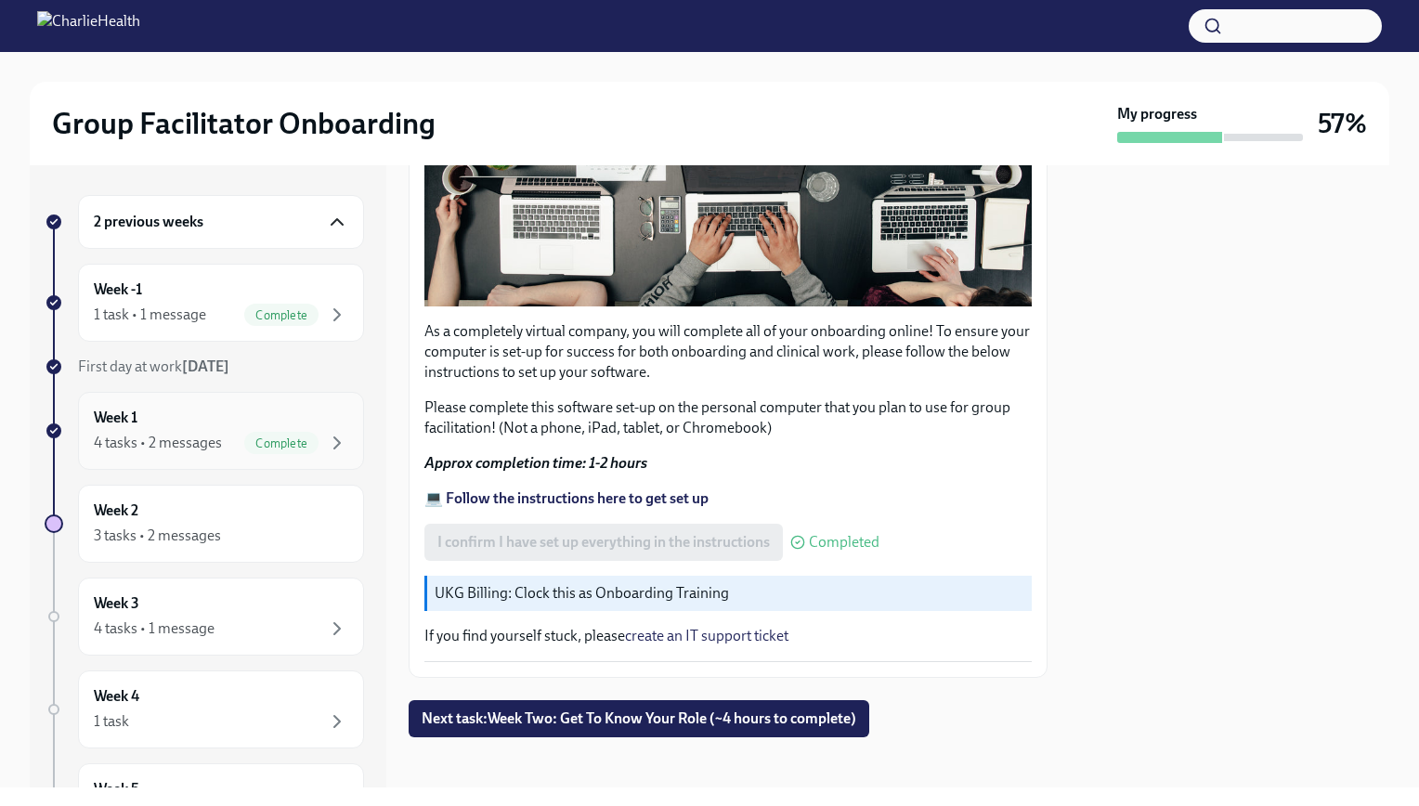
click at [340, 431] on div "Week 1 4 tasks • 2 messages Complete" at bounding box center [221, 431] width 286 height 78
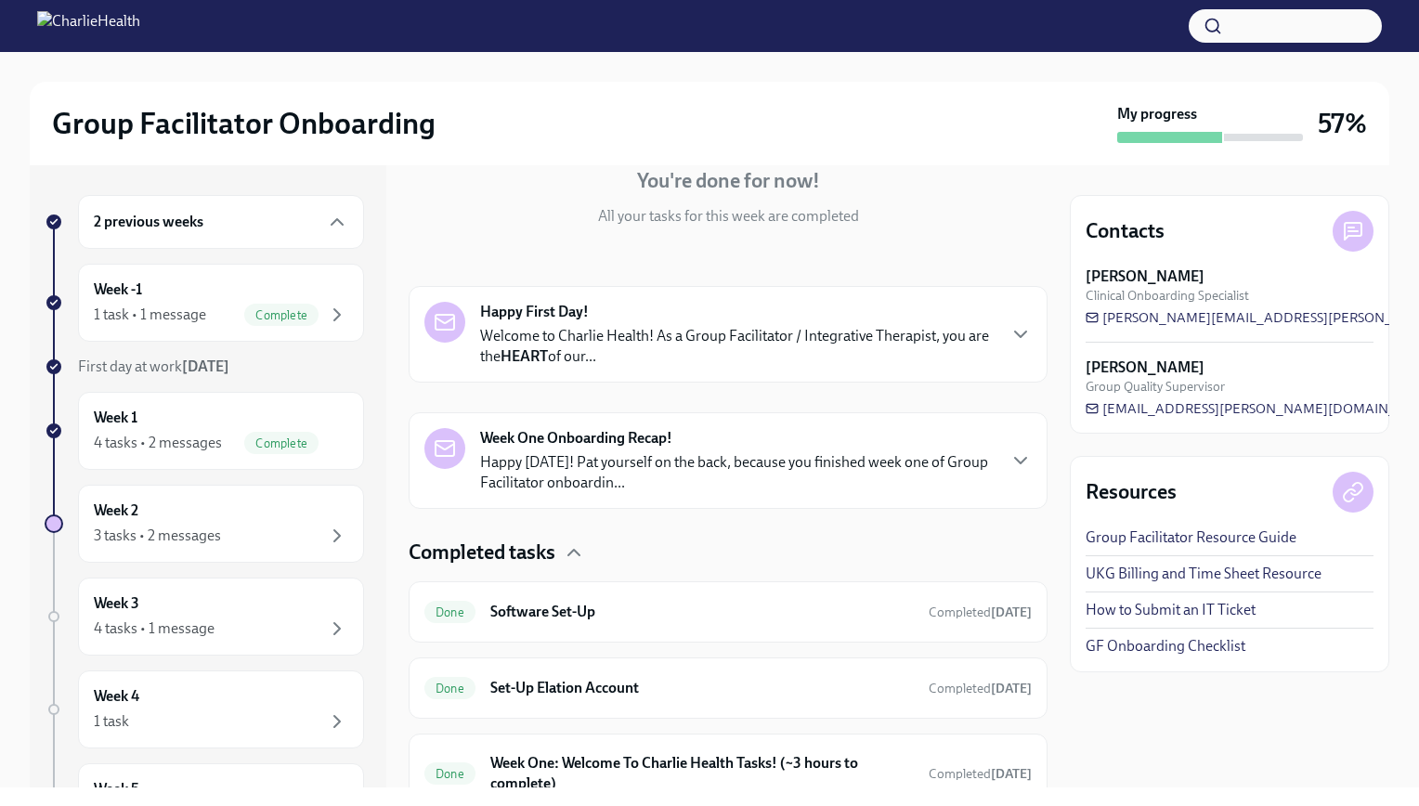
click at [743, 347] on p "Welcome to Charlie Health! As a Group Facilitator / Integrative Therapist, you …" at bounding box center [737, 346] width 515 height 41
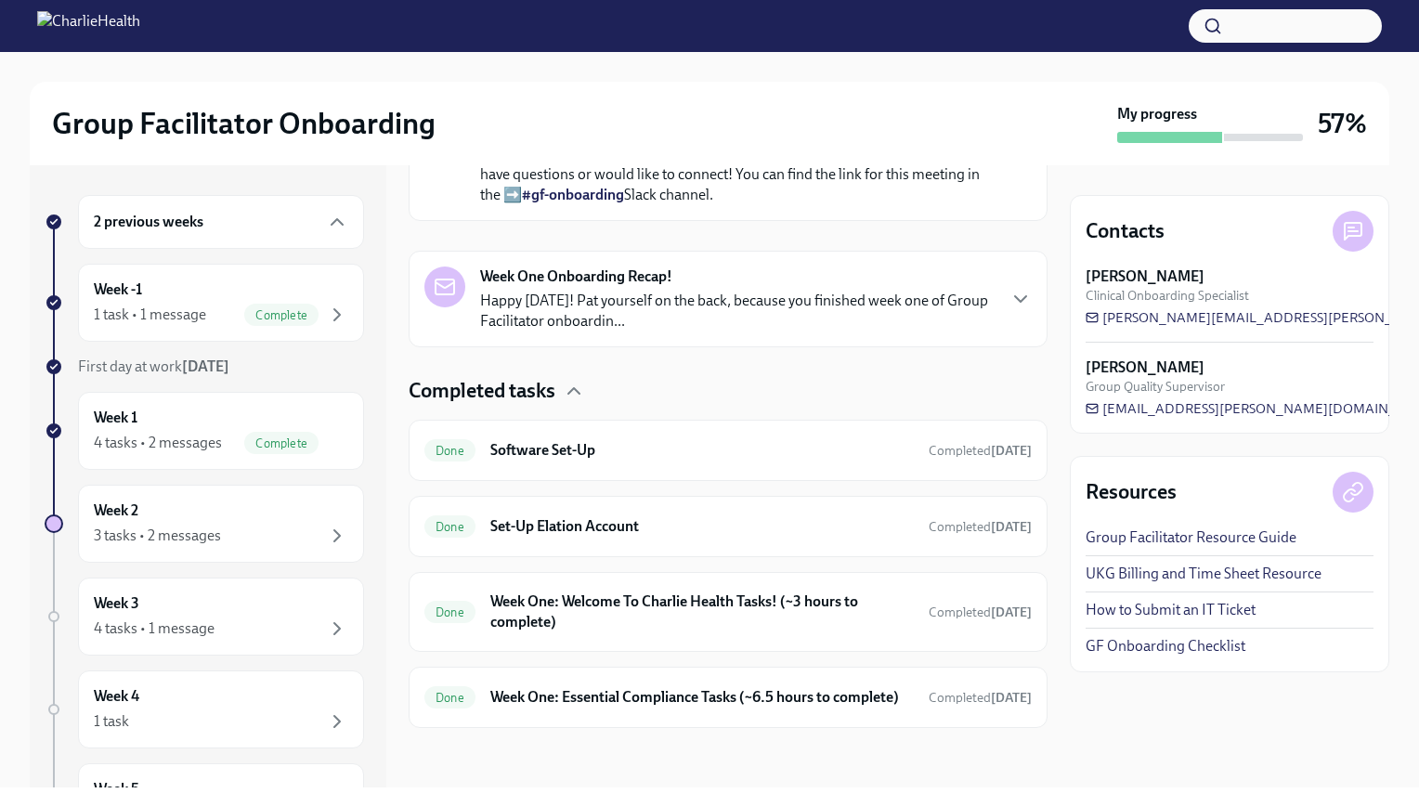
scroll to position [1049, 0]
click at [745, 332] on p "Happy [DATE]! Pat yourself on the back, because you finished week one of Group …" at bounding box center [737, 311] width 515 height 41
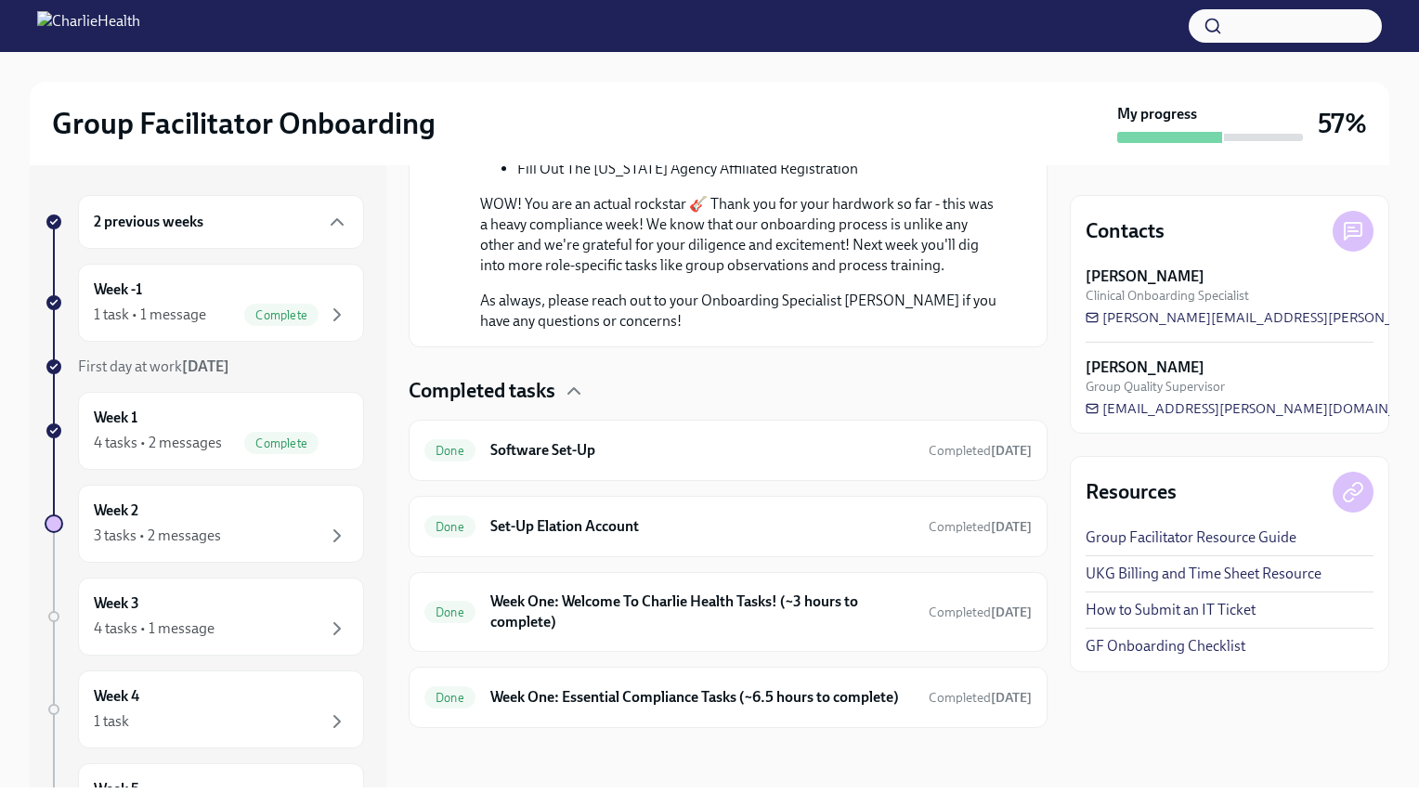
scroll to position [2090, 0]
click at [745, 436] on div "Done Software Set-Up Completed [DATE]" at bounding box center [727, 451] width 607 height 30
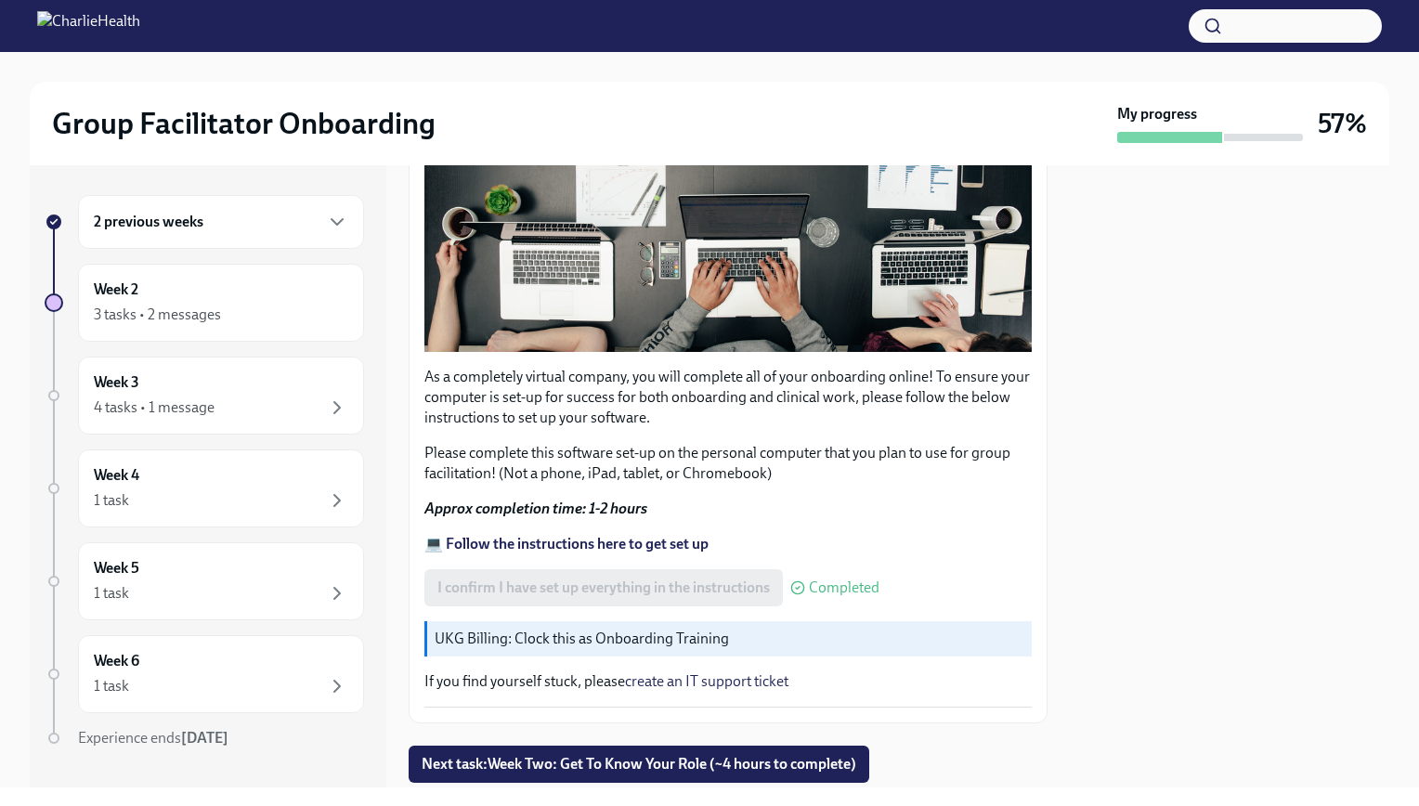
scroll to position [490, 0]
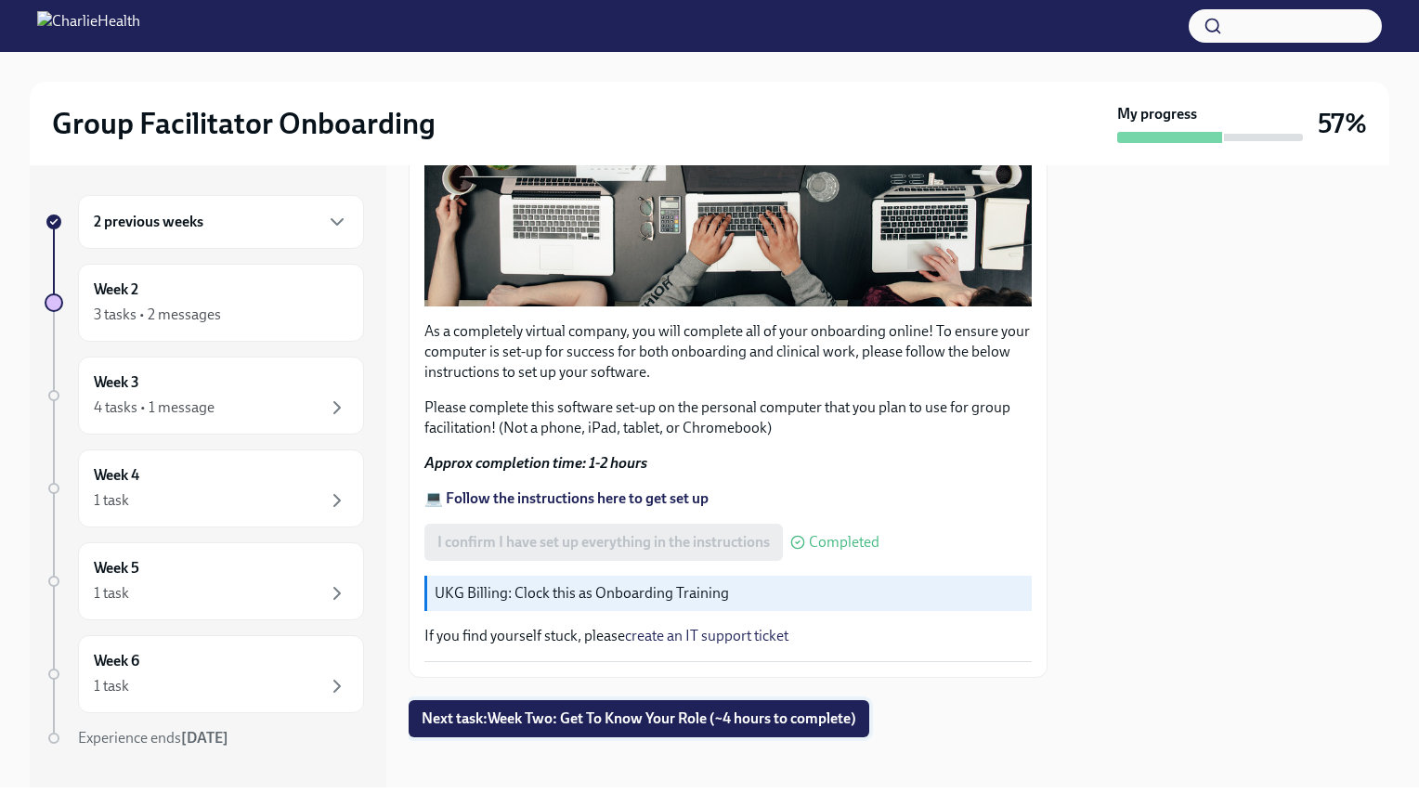
click at [600, 710] on span "Next task : Week Two: Get To Know Your Role (~4 hours to complete)" at bounding box center [639, 719] width 435 height 19
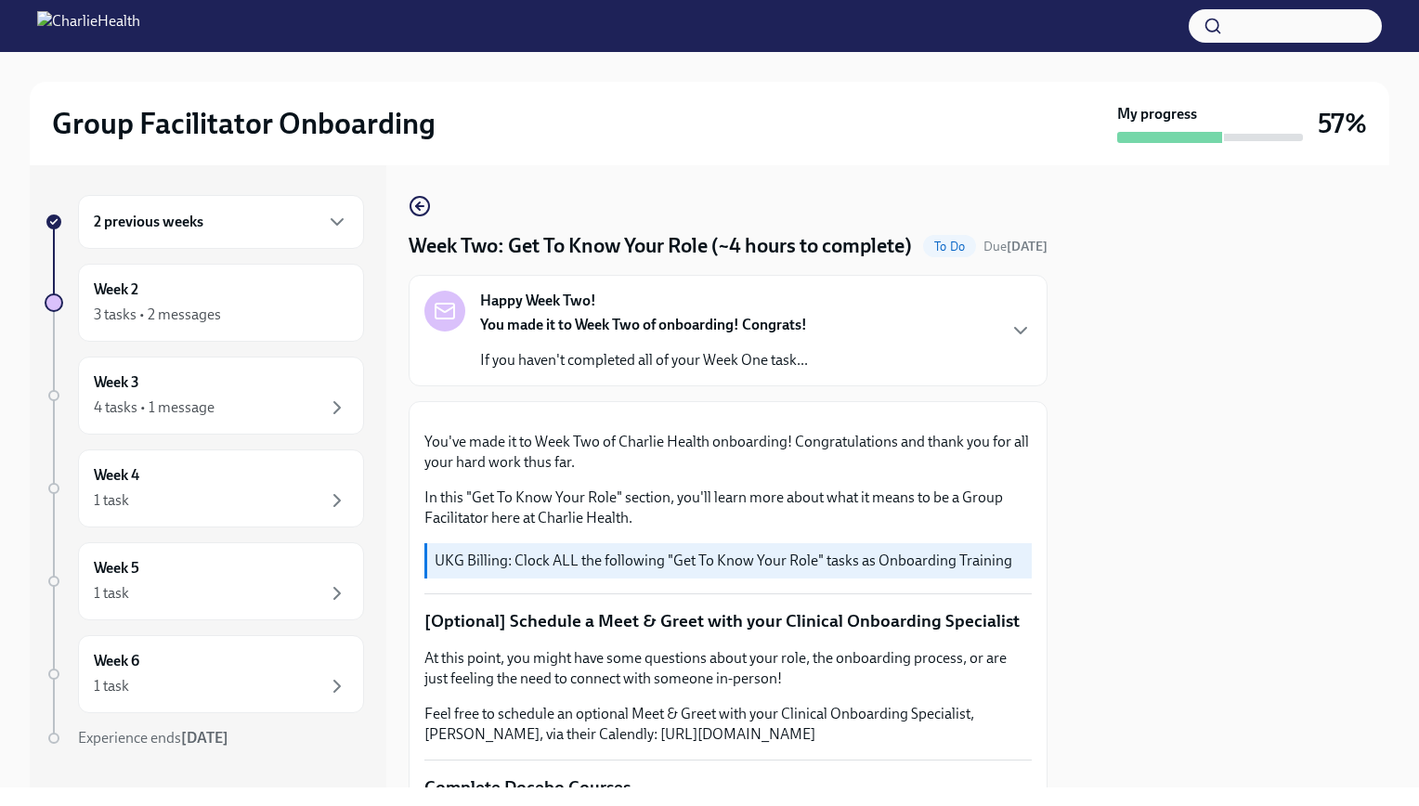
click at [852, 364] on div "Happy Week Two! You made it to Week Two of onboarding! Congrats! If you haven't…" at bounding box center [727, 331] width 607 height 80
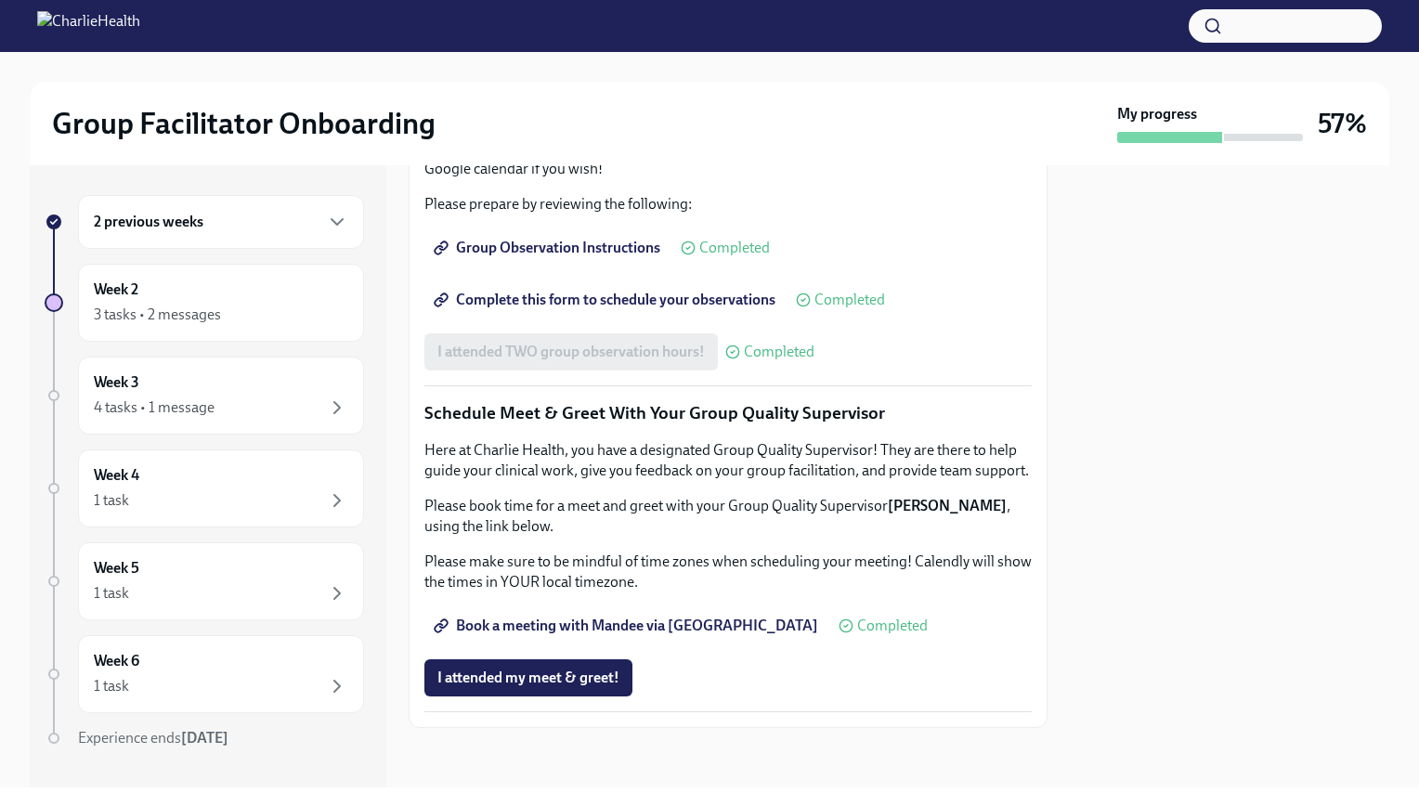
scroll to position [2270, 0]
click at [306, 302] on div "Week 2 3 tasks • 2 messages" at bounding box center [221, 303] width 254 height 46
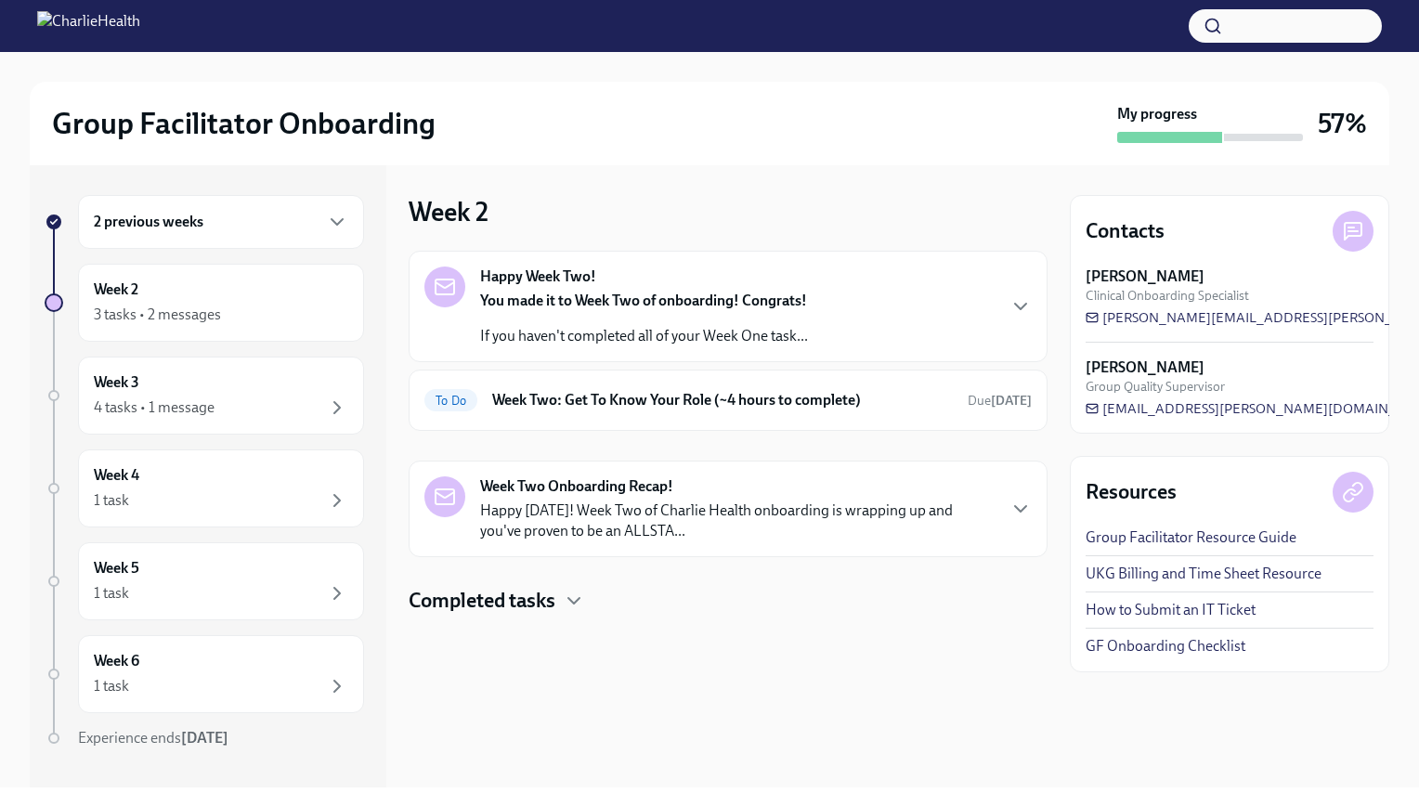
click at [619, 319] on div "You made it to Week Two of onboarding! Congrats! If you haven't completed all o…" at bounding box center [644, 319] width 328 height 56
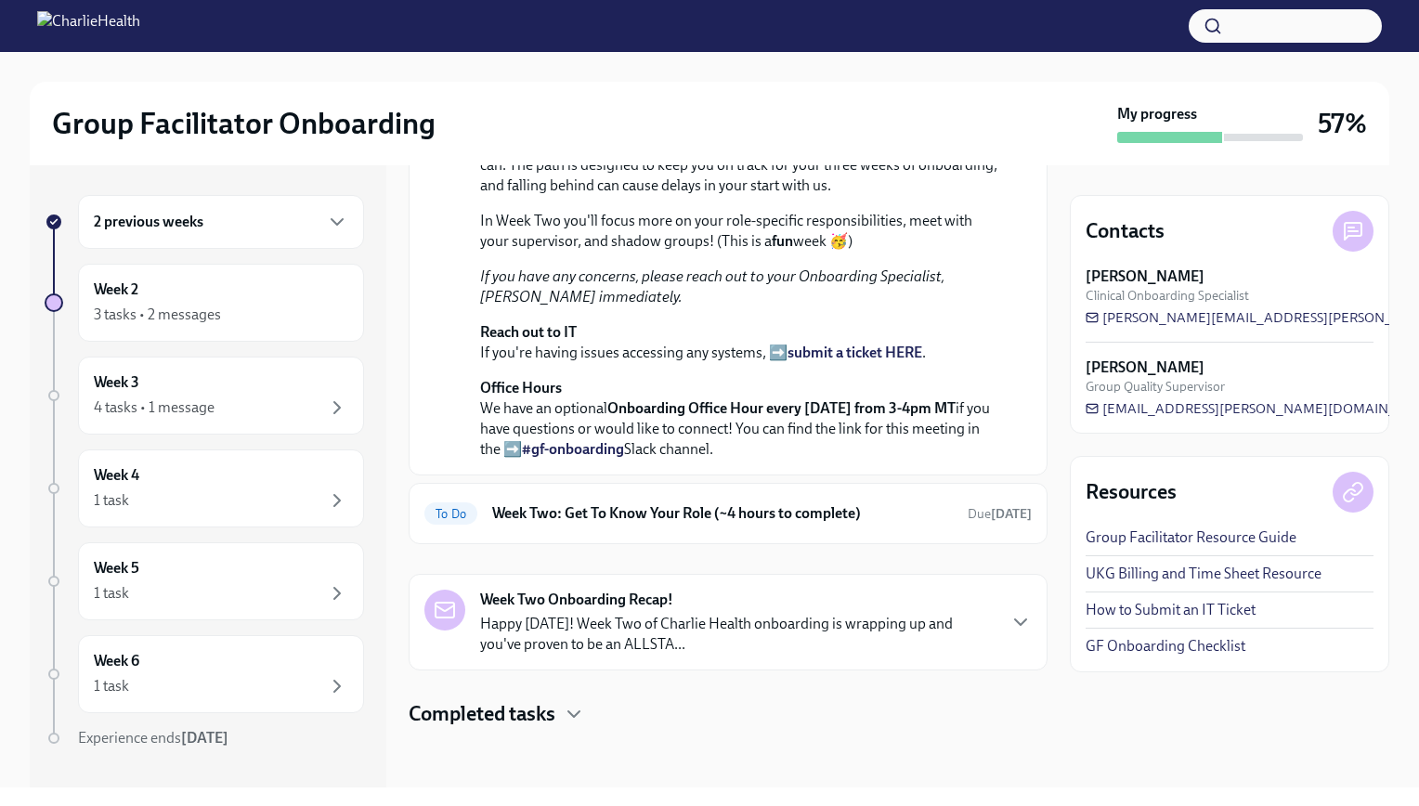
scroll to position [490, 0]
click at [777, 512] on h6 "Week Two: Get To Know Your Role (~4 hours to complete)" at bounding box center [722, 513] width 461 height 20
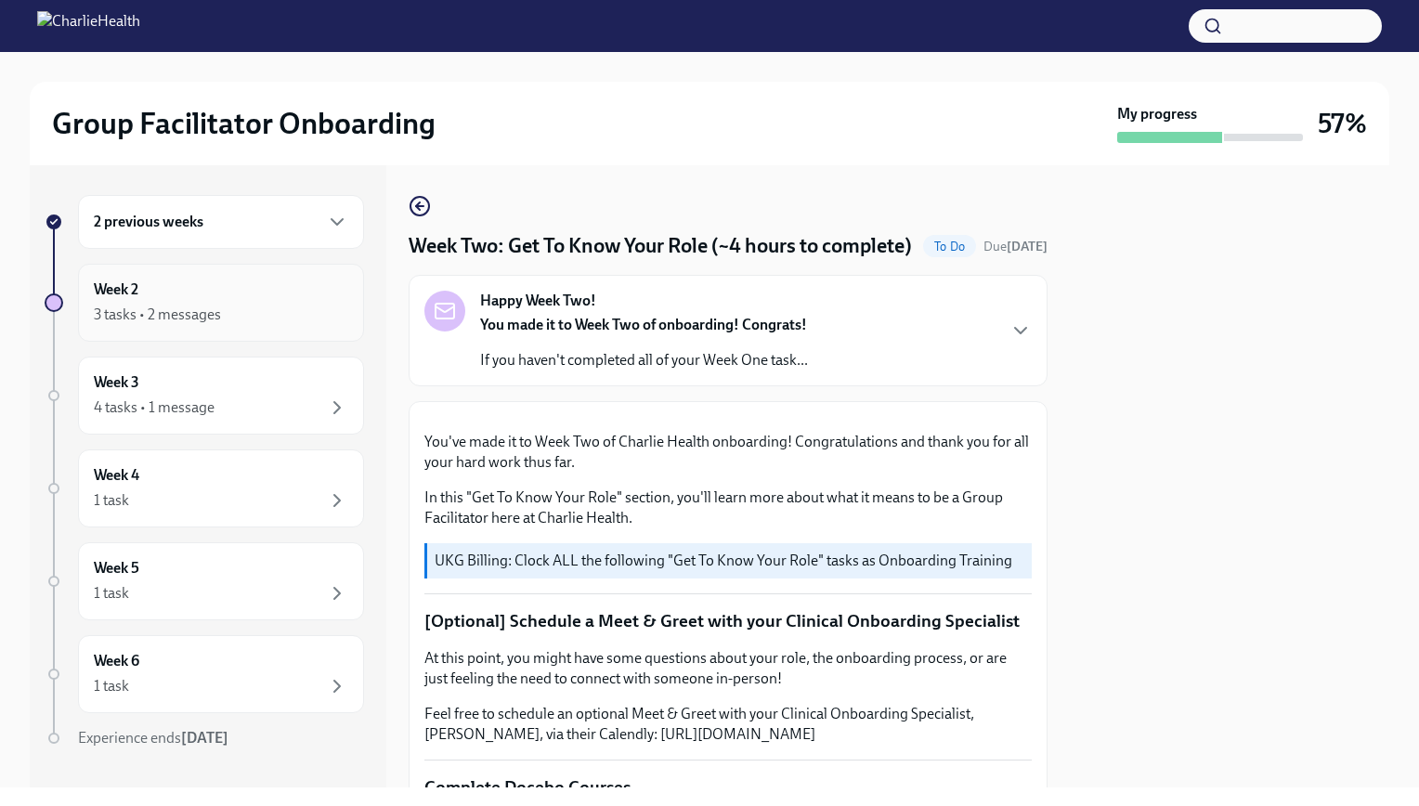
click at [235, 304] on div "3 tasks • 2 messages" at bounding box center [221, 315] width 254 height 22
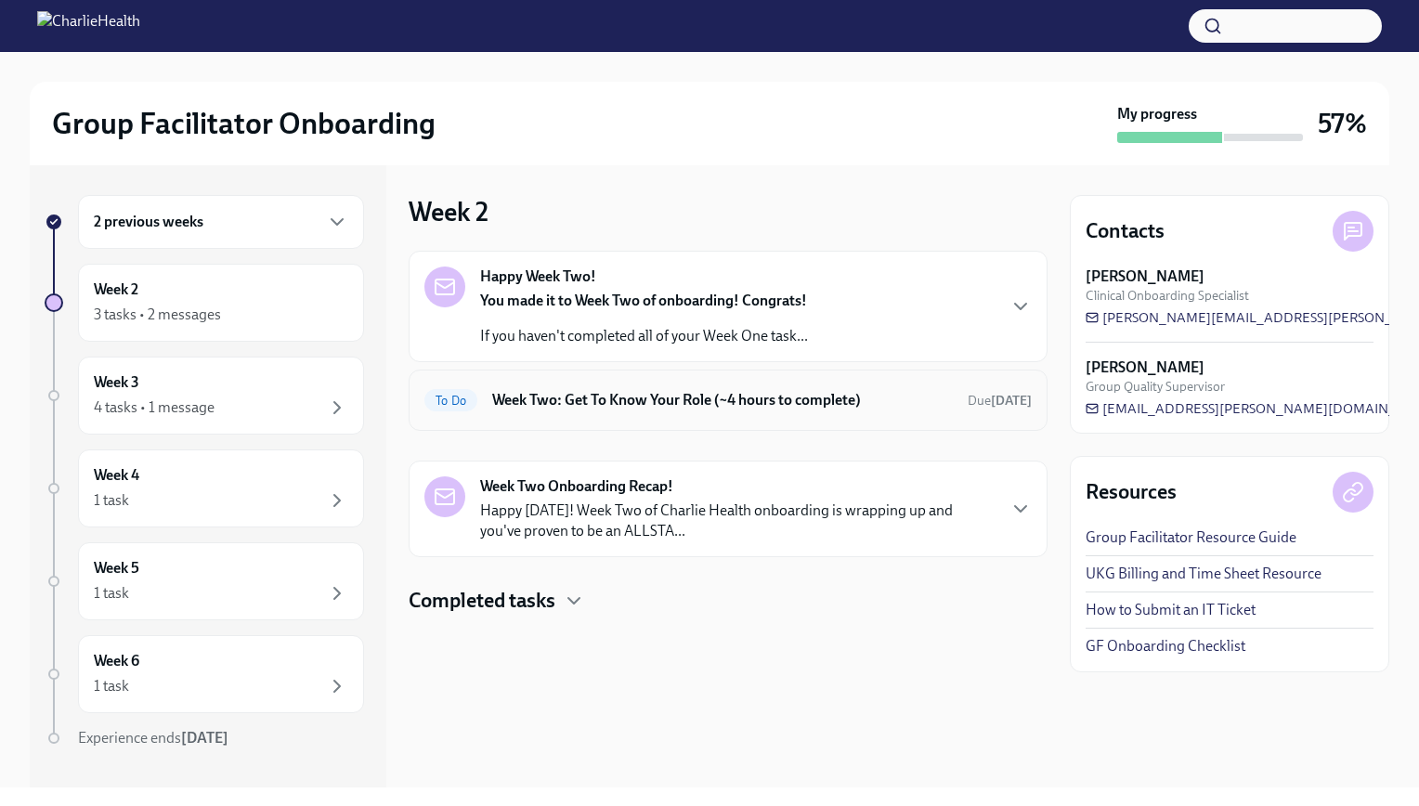
click at [636, 411] on div "To Do Week Two: Get To Know Your Role (~4 hours to complete) Due [DATE]" at bounding box center [727, 400] width 607 height 30
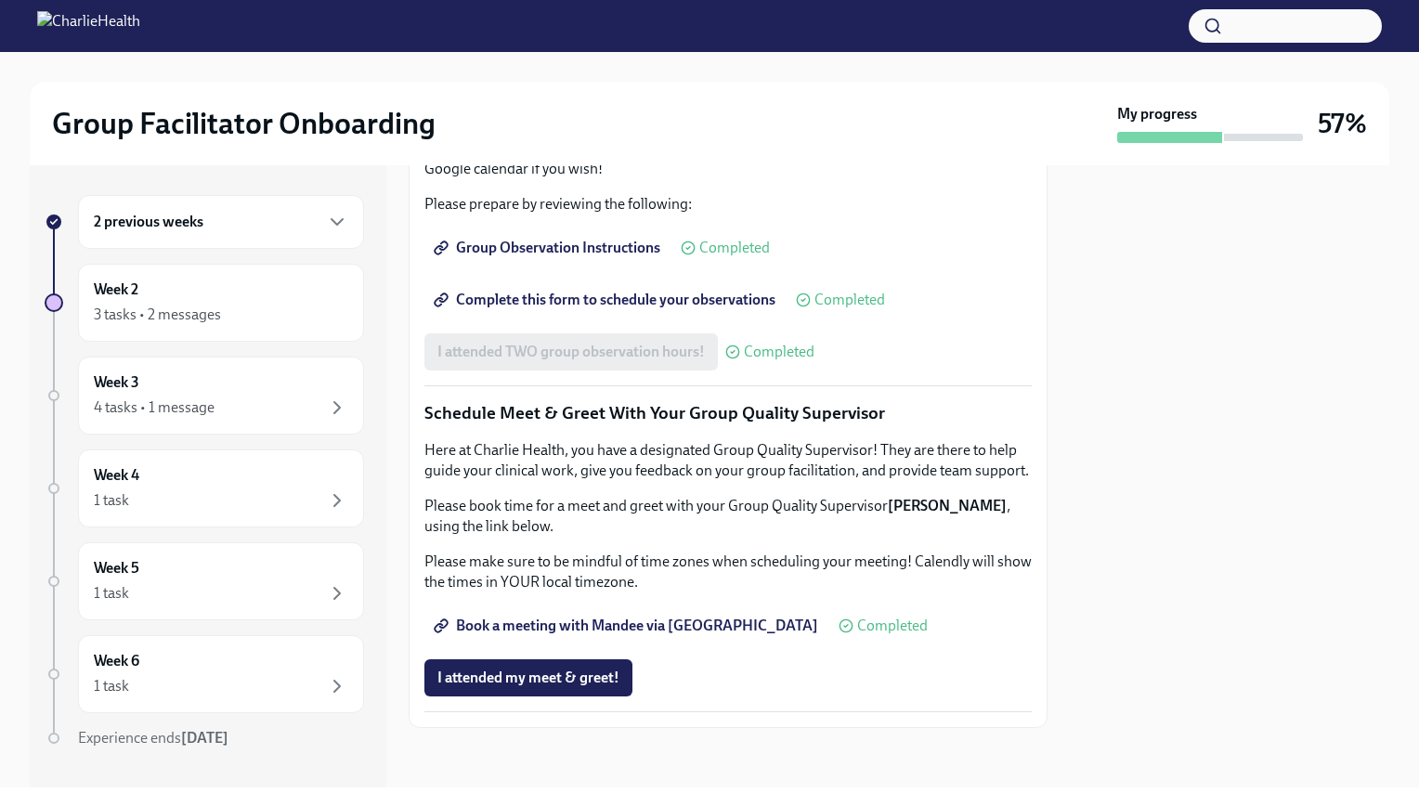
scroll to position [1664, 0]
click at [295, 388] on div "Week 3 4 tasks • 1 message" at bounding box center [221, 395] width 254 height 46
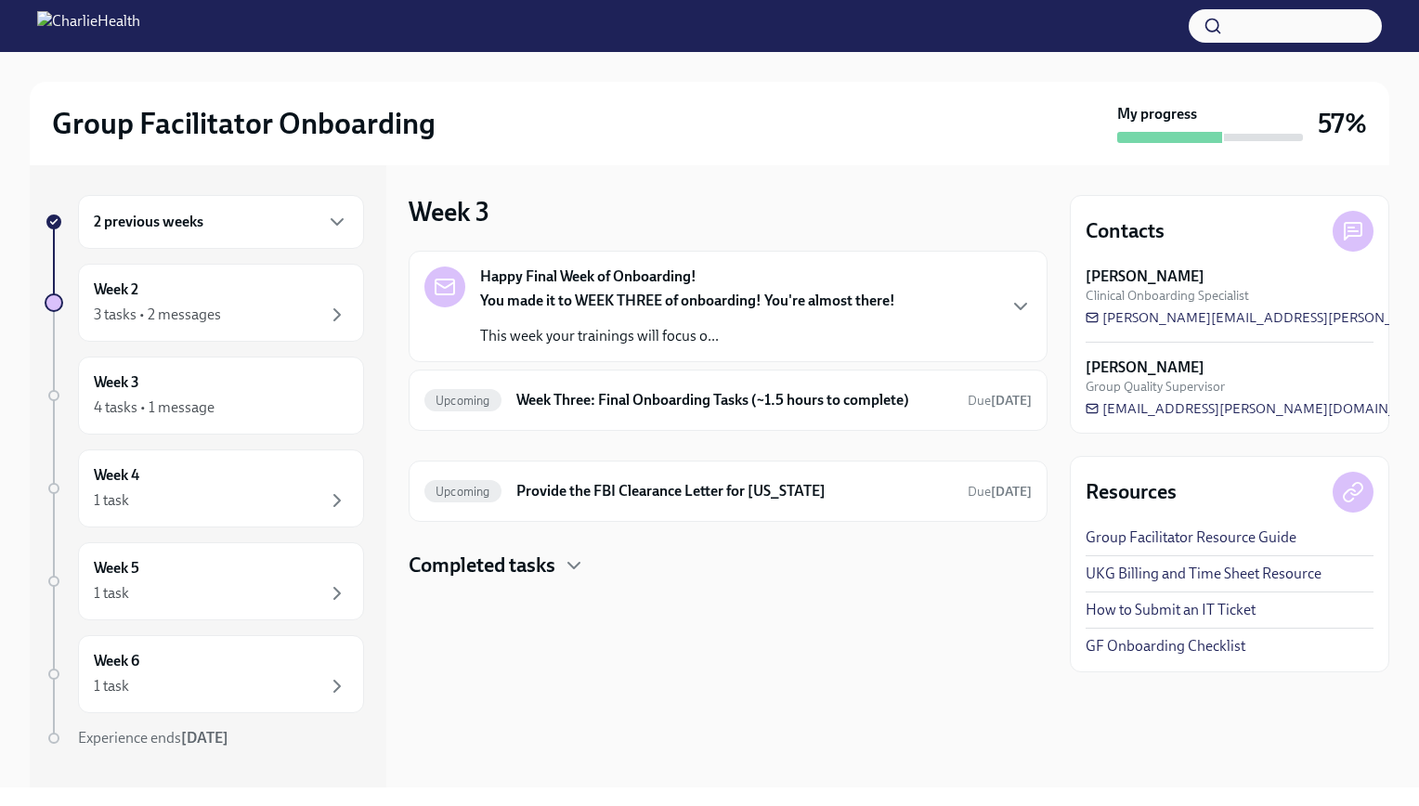
click at [629, 287] on div "Happy Final Week of Onboarding! You made it to WEEK THREE of onboarding! You're…" at bounding box center [687, 307] width 415 height 80
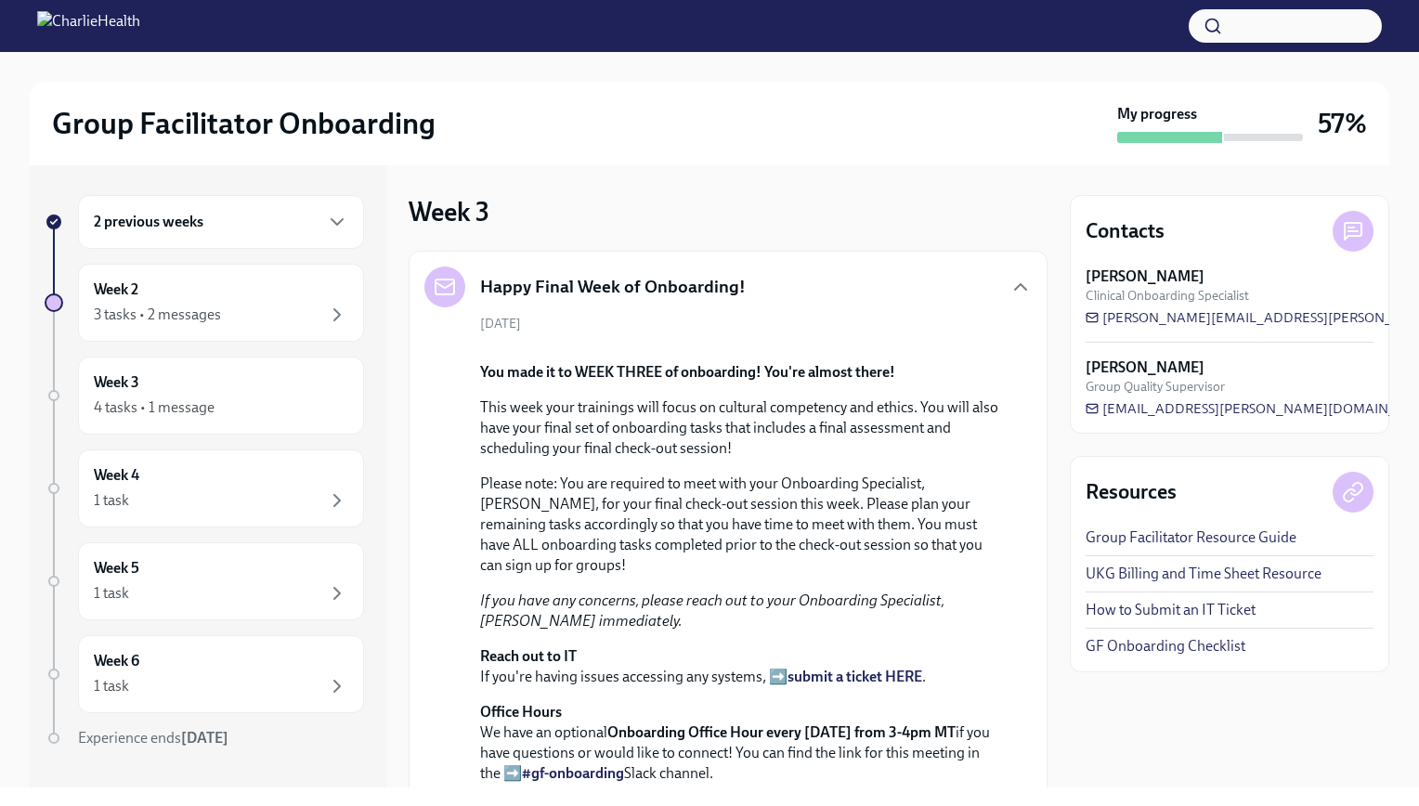
click at [266, 218] on div "2 previous weeks" at bounding box center [221, 222] width 254 height 22
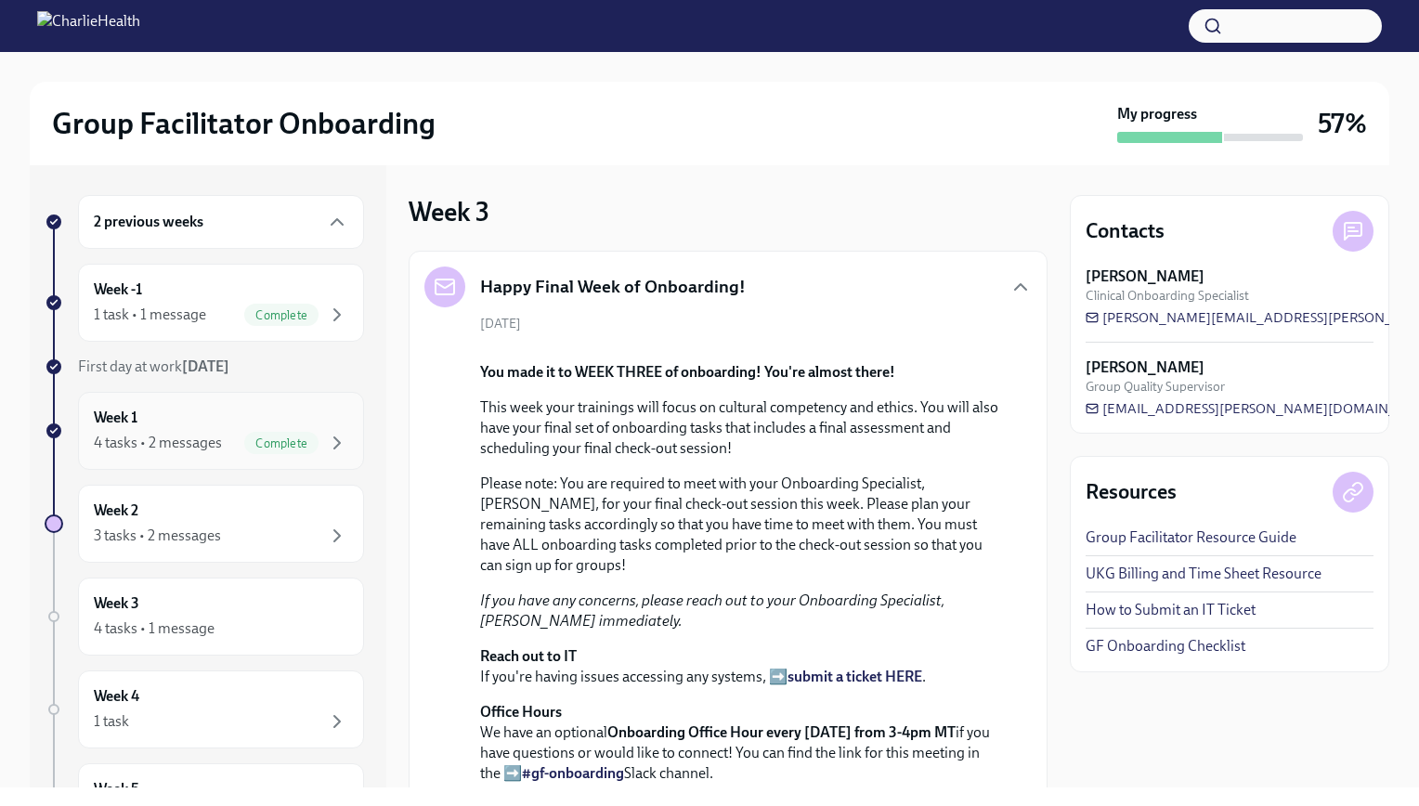
click at [296, 408] on div "Week 1 4 tasks • 2 messages Complete" at bounding box center [221, 431] width 254 height 46
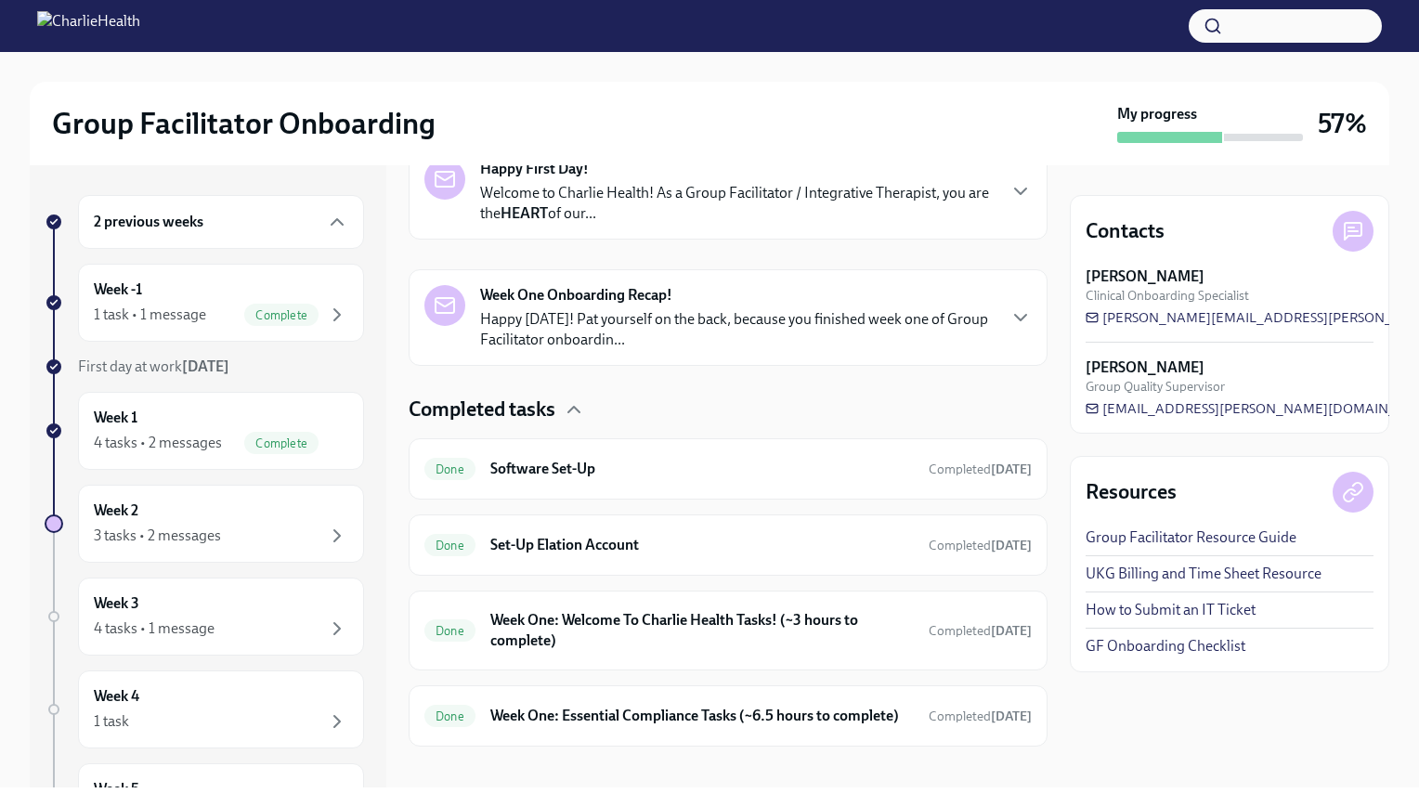
scroll to position [362, 0]
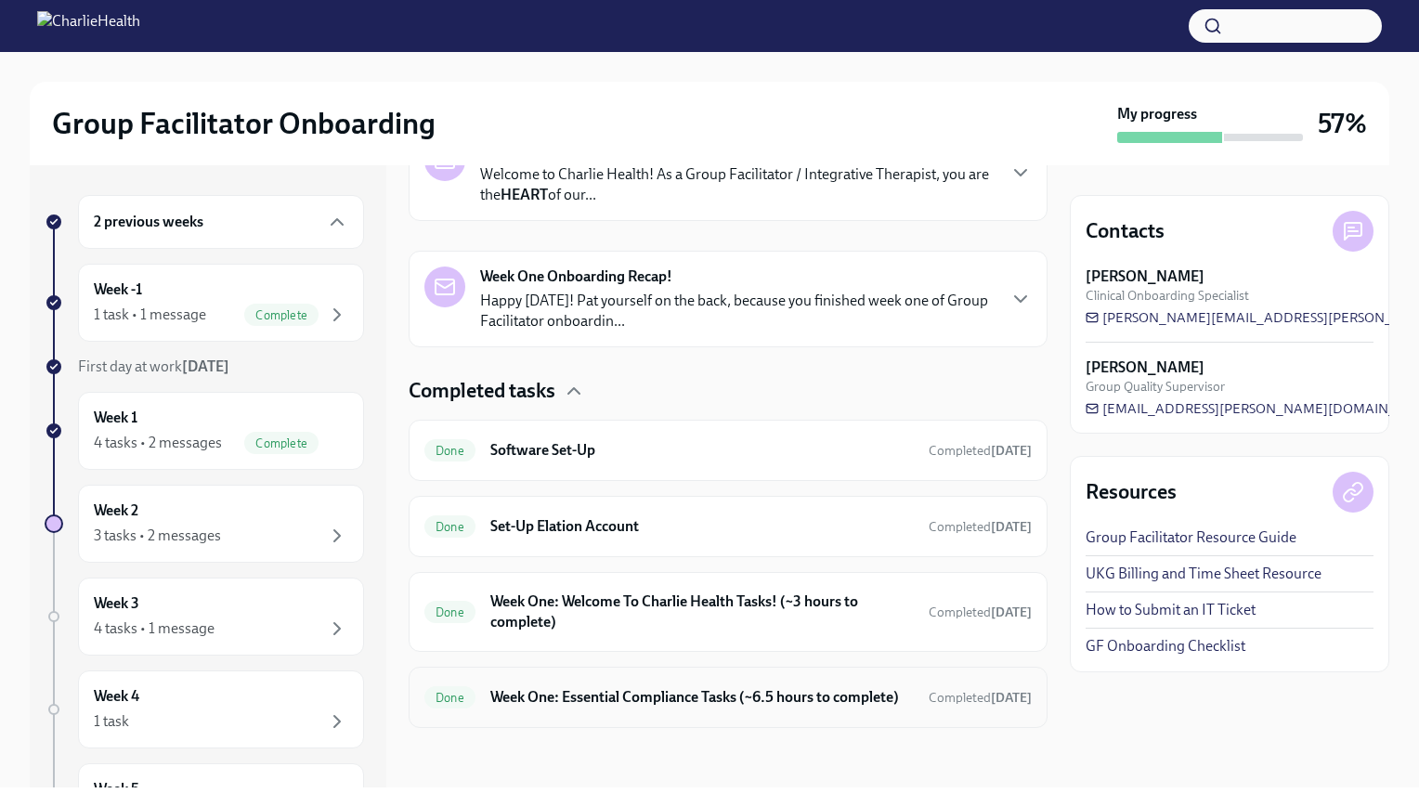
click at [640, 700] on h6 "Week One: Essential Compliance Tasks (~6.5 hours to complete)" at bounding box center [702, 697] width 424 height 20
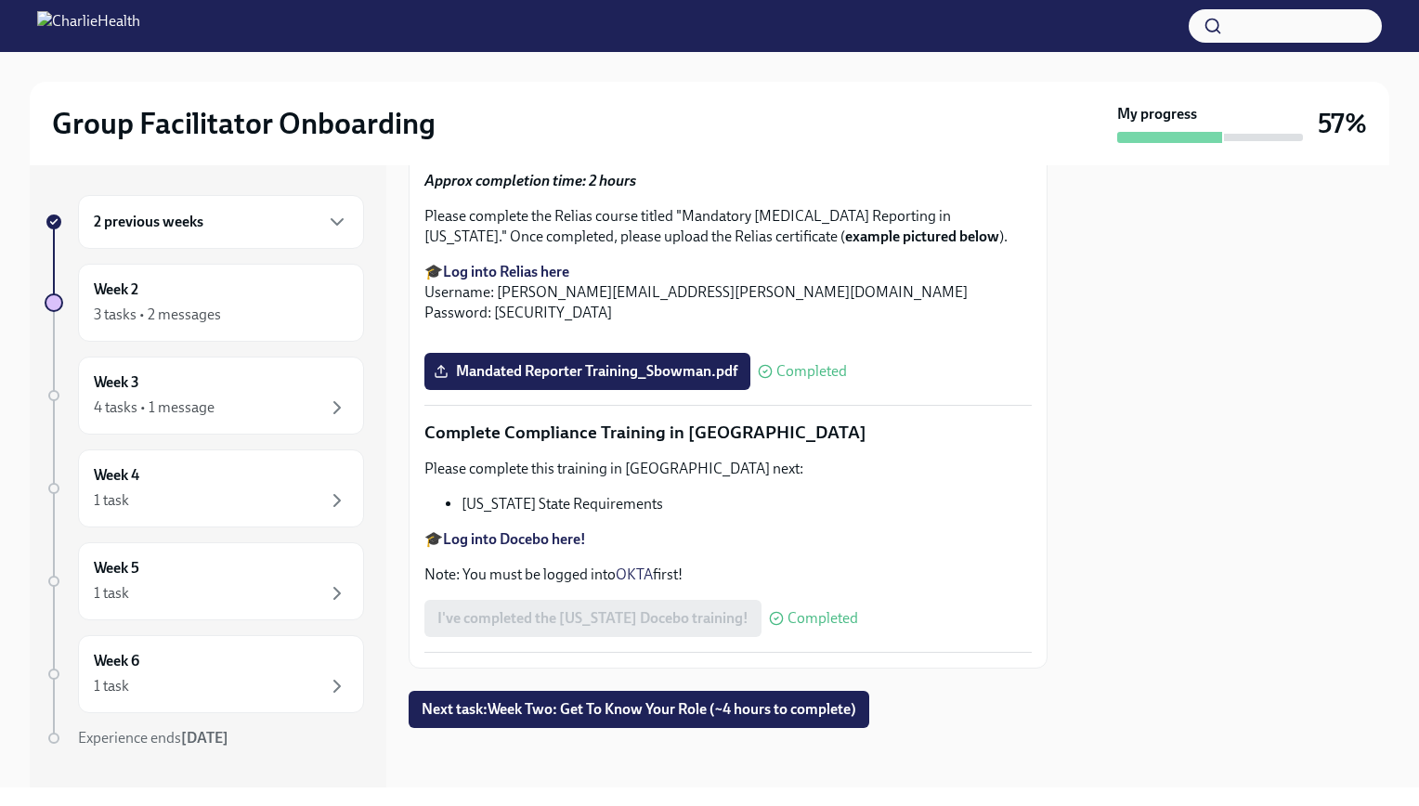
scroll to position [3963, 0]
click at [806, 700] on span "Next task : Week Two: Get To Know Your Role (~4 hours to complete)" at bounding box center [639, 709] width 435 height 19
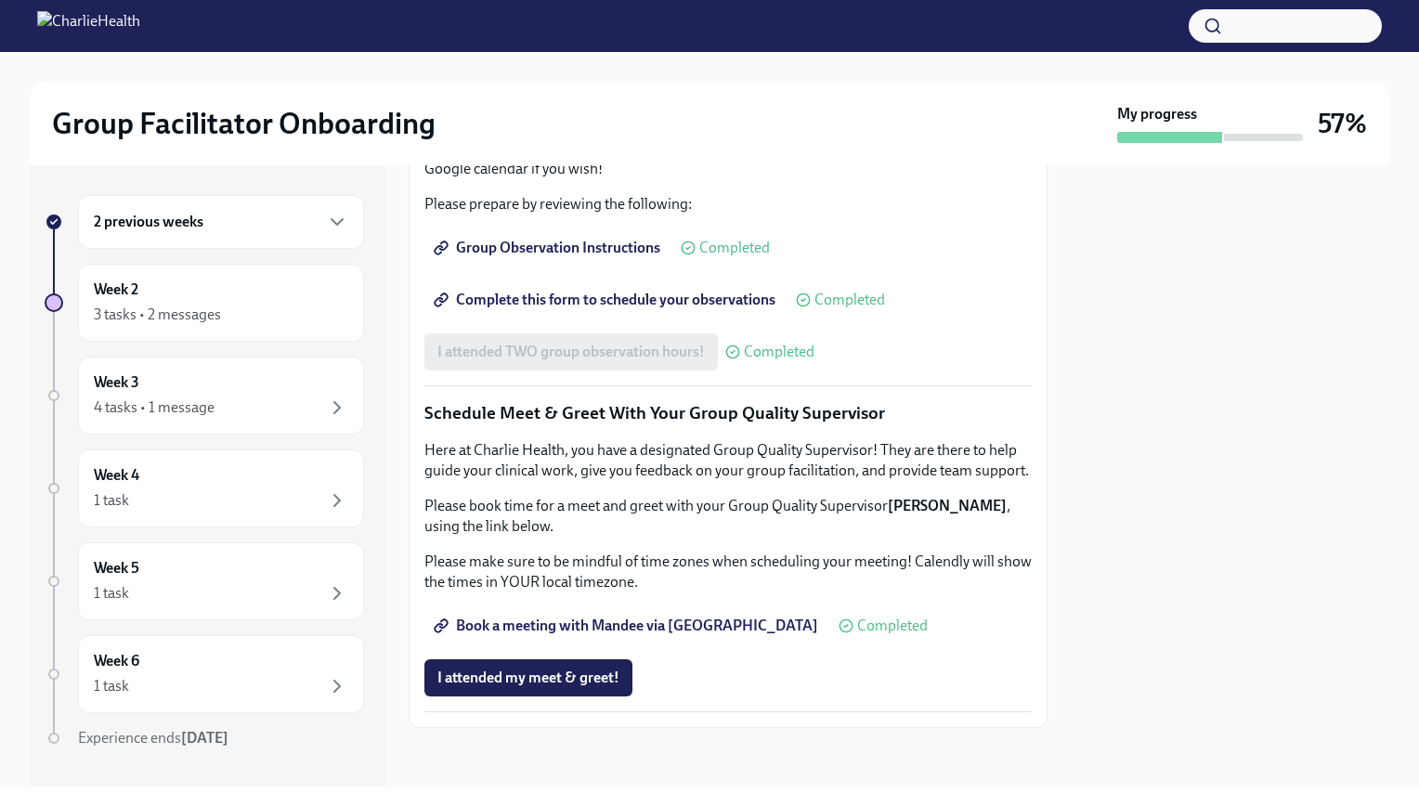
scroll to position [1664, 0]
click at [266, 230] on div "2 previous weeks" at bounding box center [221, 222] width 254 height 22
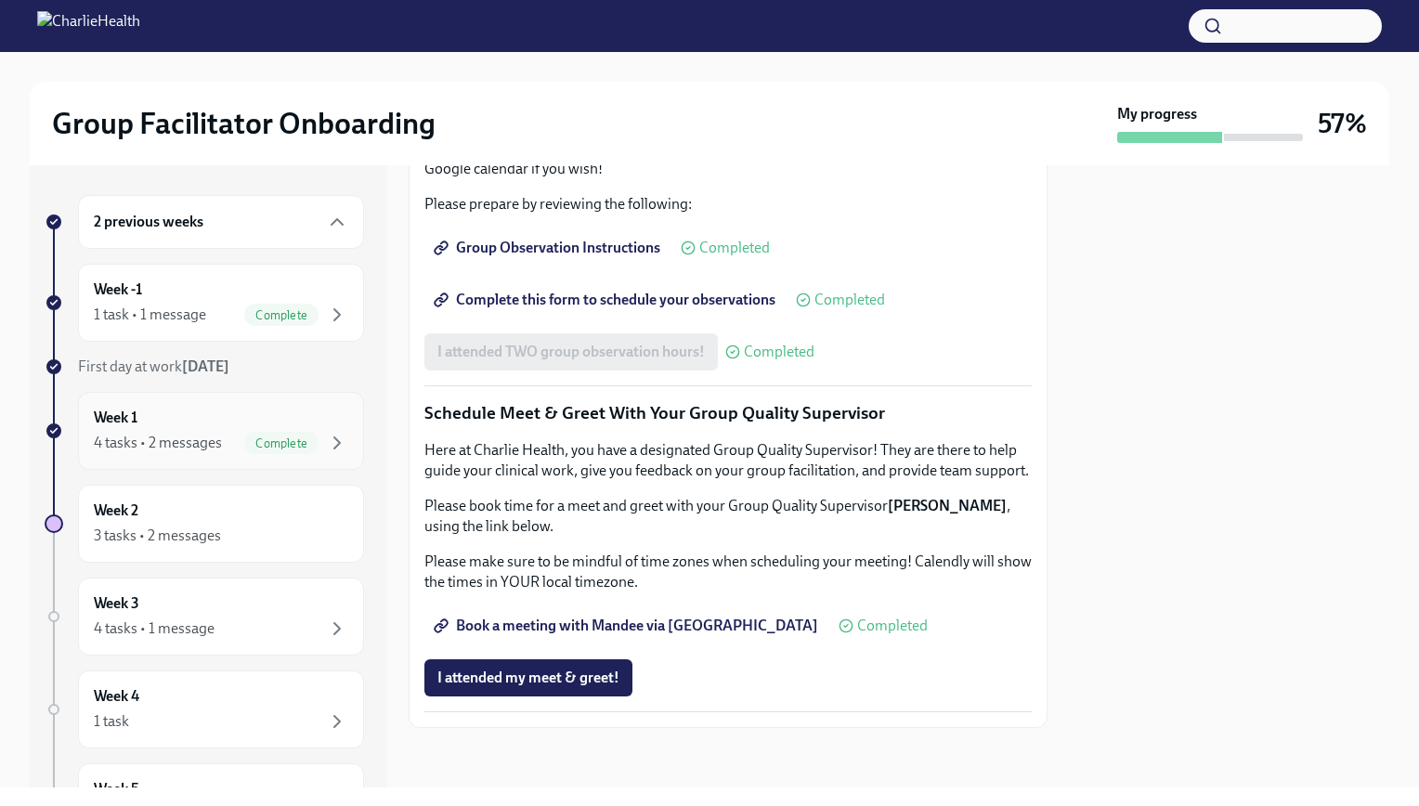
click at [265, 396] on div "Week 1 4 tasks • 2 messages Complete" at bounding box center [221, 431] width 286 height 78
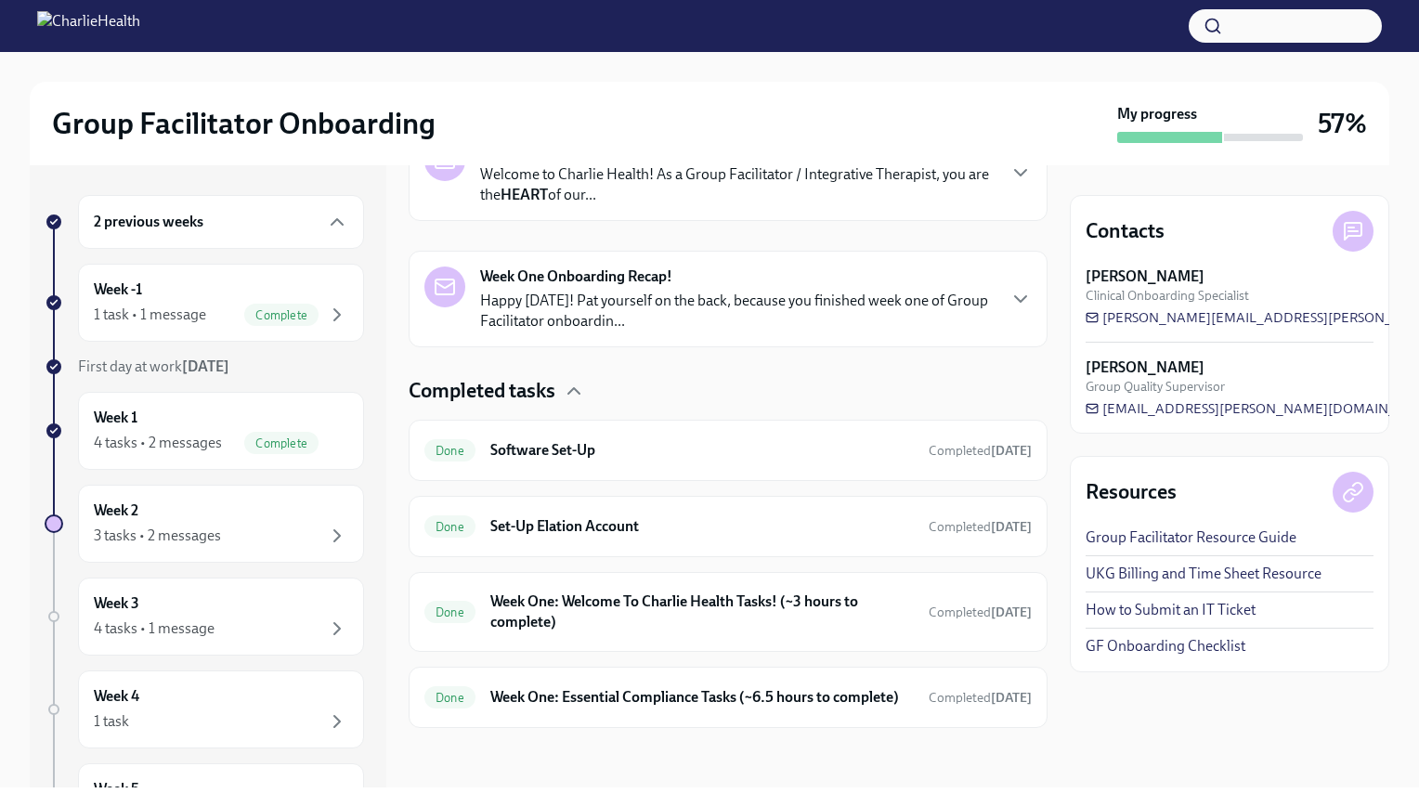
scroll to position [362, 0]
click at [650, 592] on h6 "Week One: Welcome To Charlie Health Tasks! (~3 hours to complete)" at bounding box center [702, 612] width 424 height 41
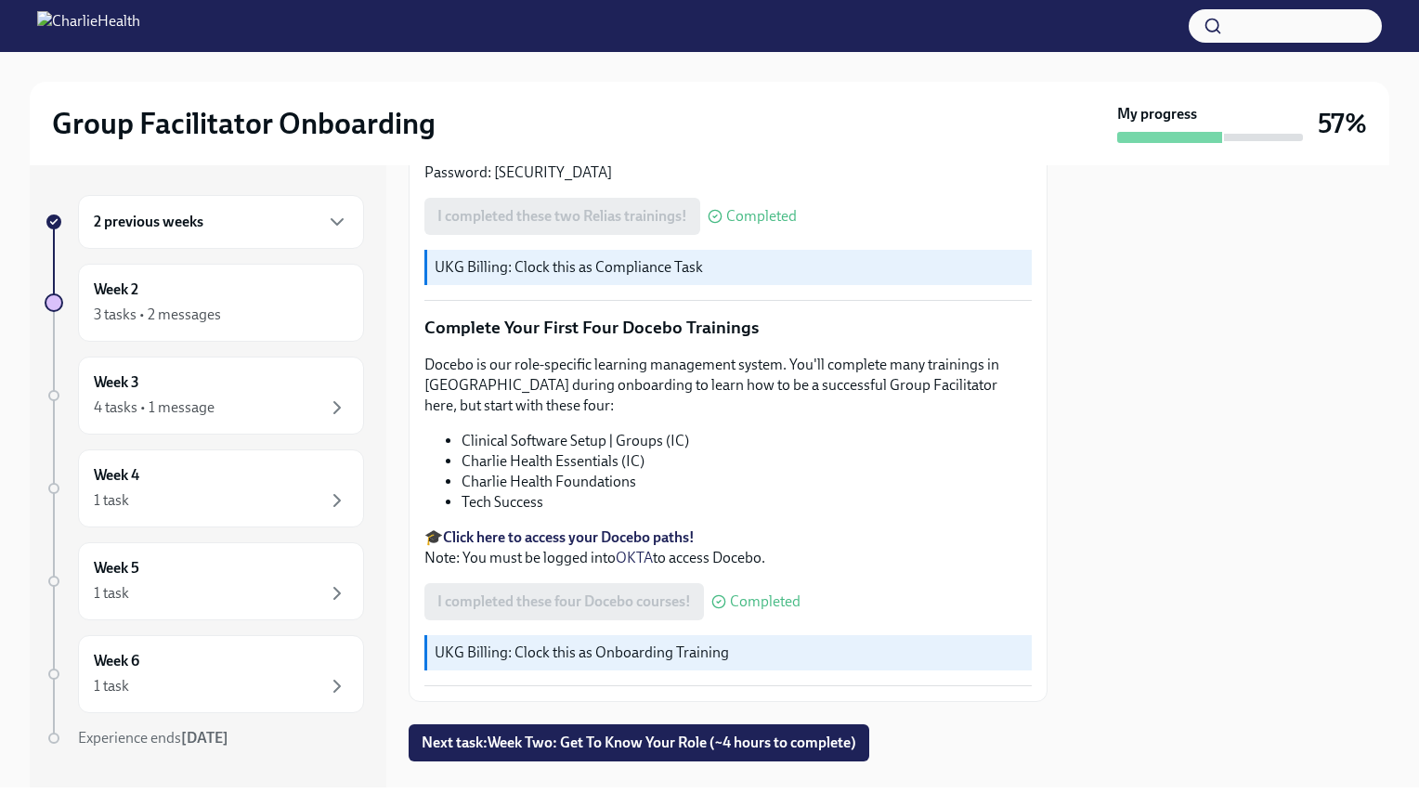
scroll to position [2346, 0]
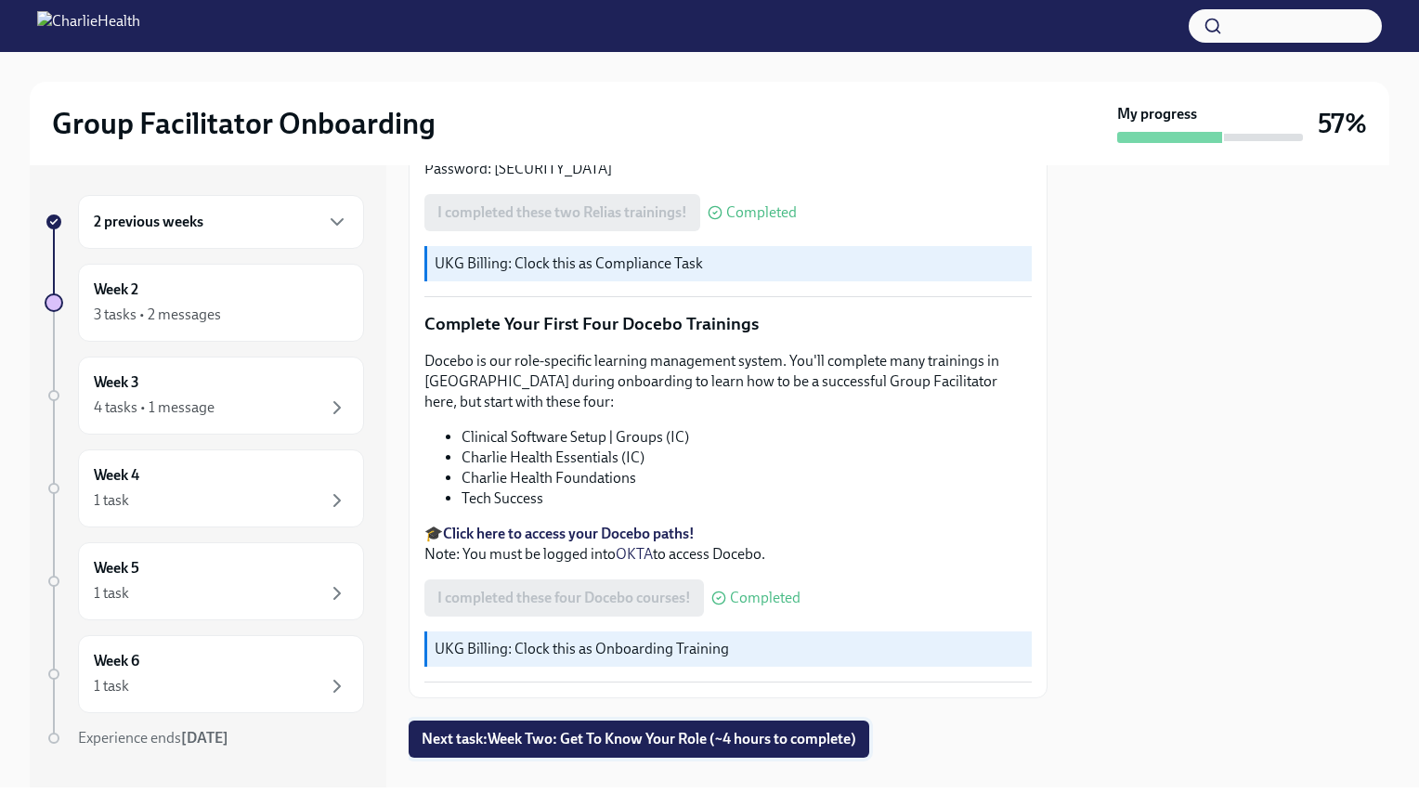
click at [658, 730] on span "Next task : Week Two: Get To Know Your Role (~4 hours to complete)" at bounding box center [639, 739] width 435 height 19
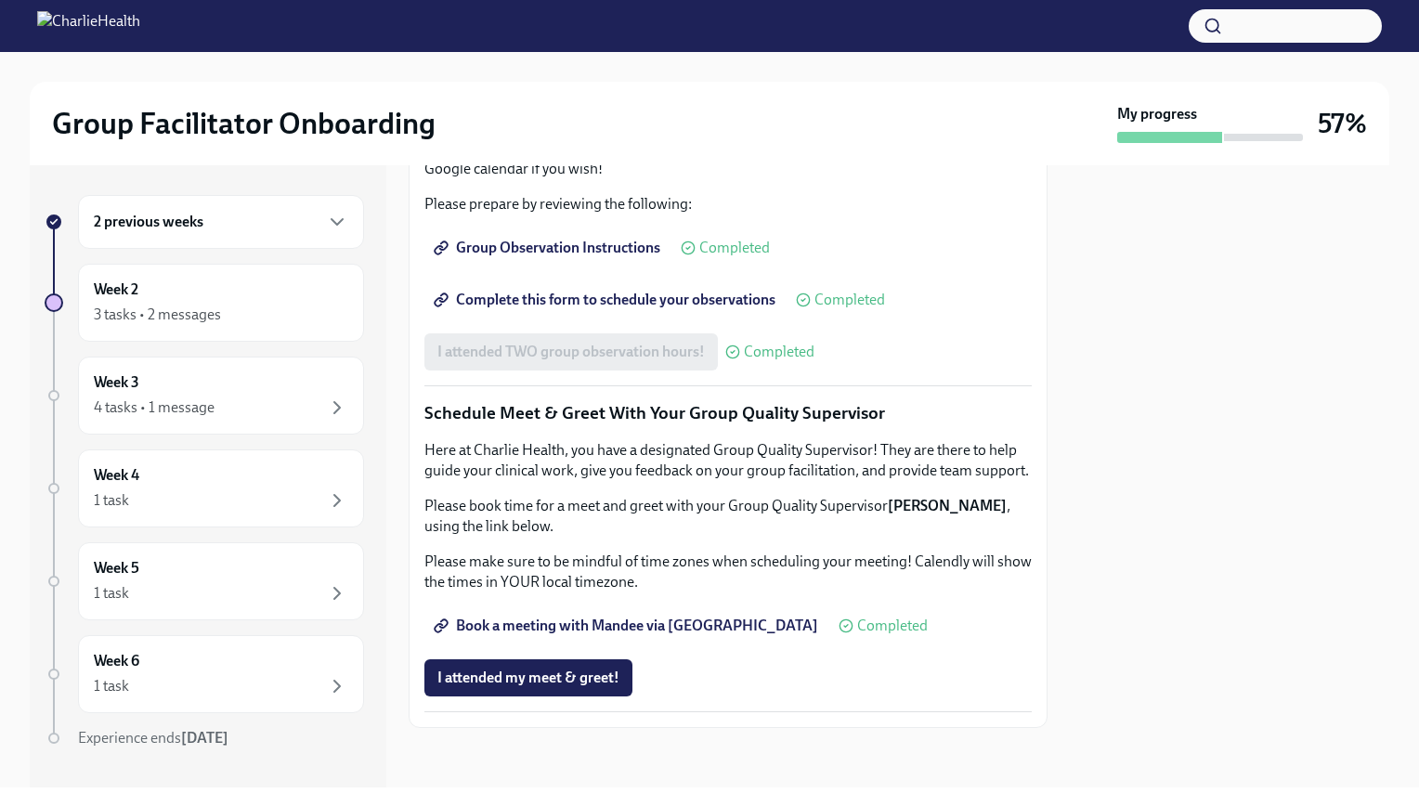
scroll to position [1664, 0]
click at [258, 409] on div "4 tasks • 1 message" at bounding box center [221, 408] width 254 height 22
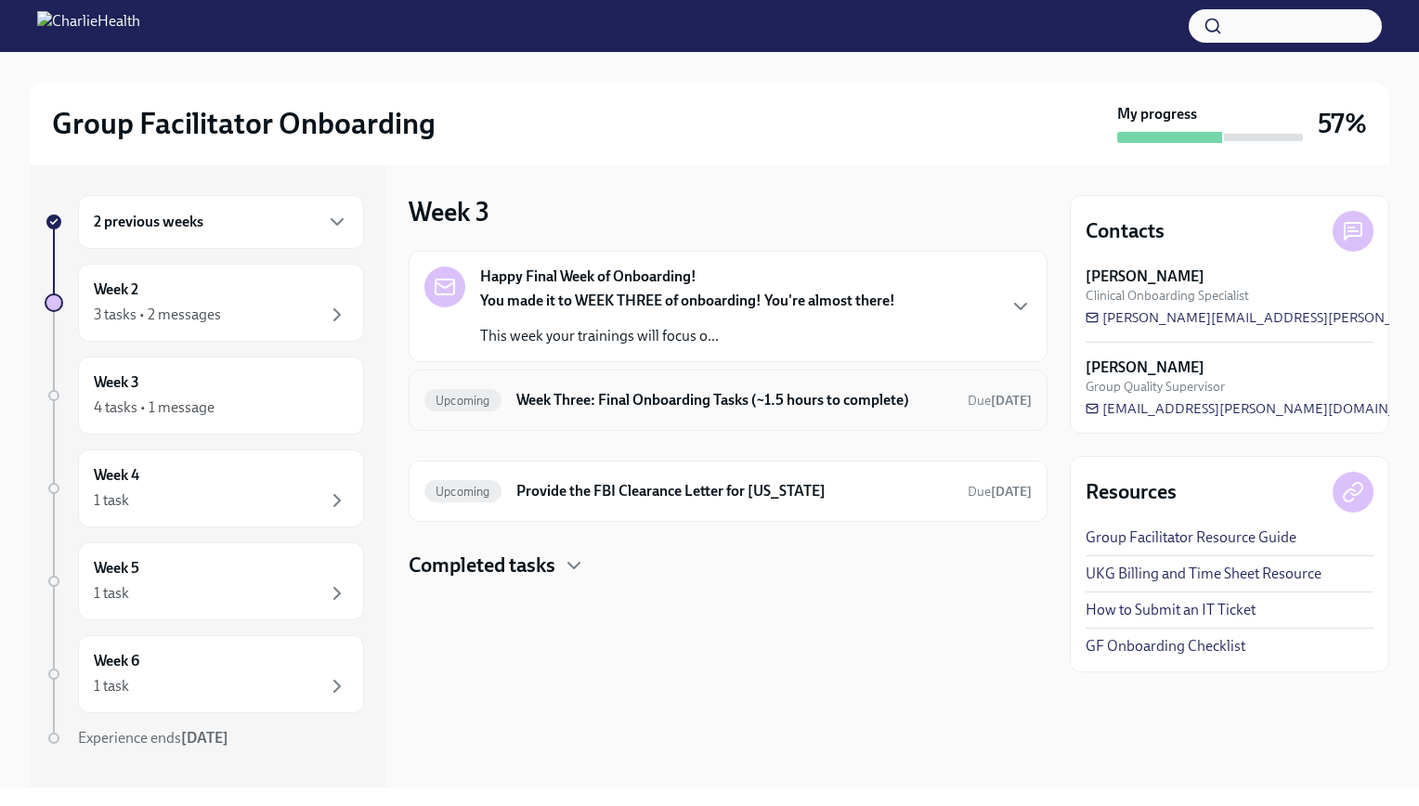
click at [672, 407] on h6 "Week Three: Final Onboarding Tasks (~1.5 hours to complete)" at bounding box center [734, 400] width 437 height 20
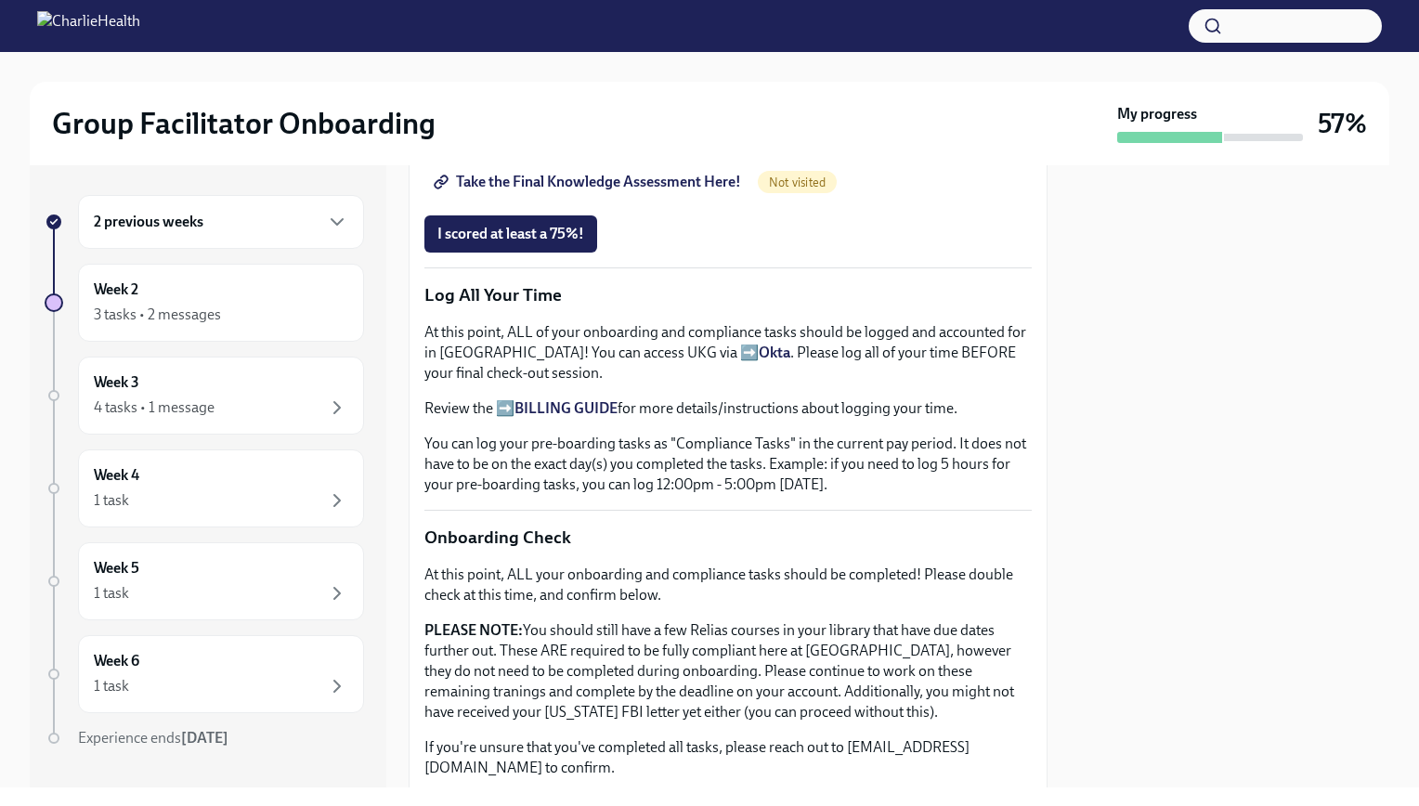
scroll to position [1158, 0]
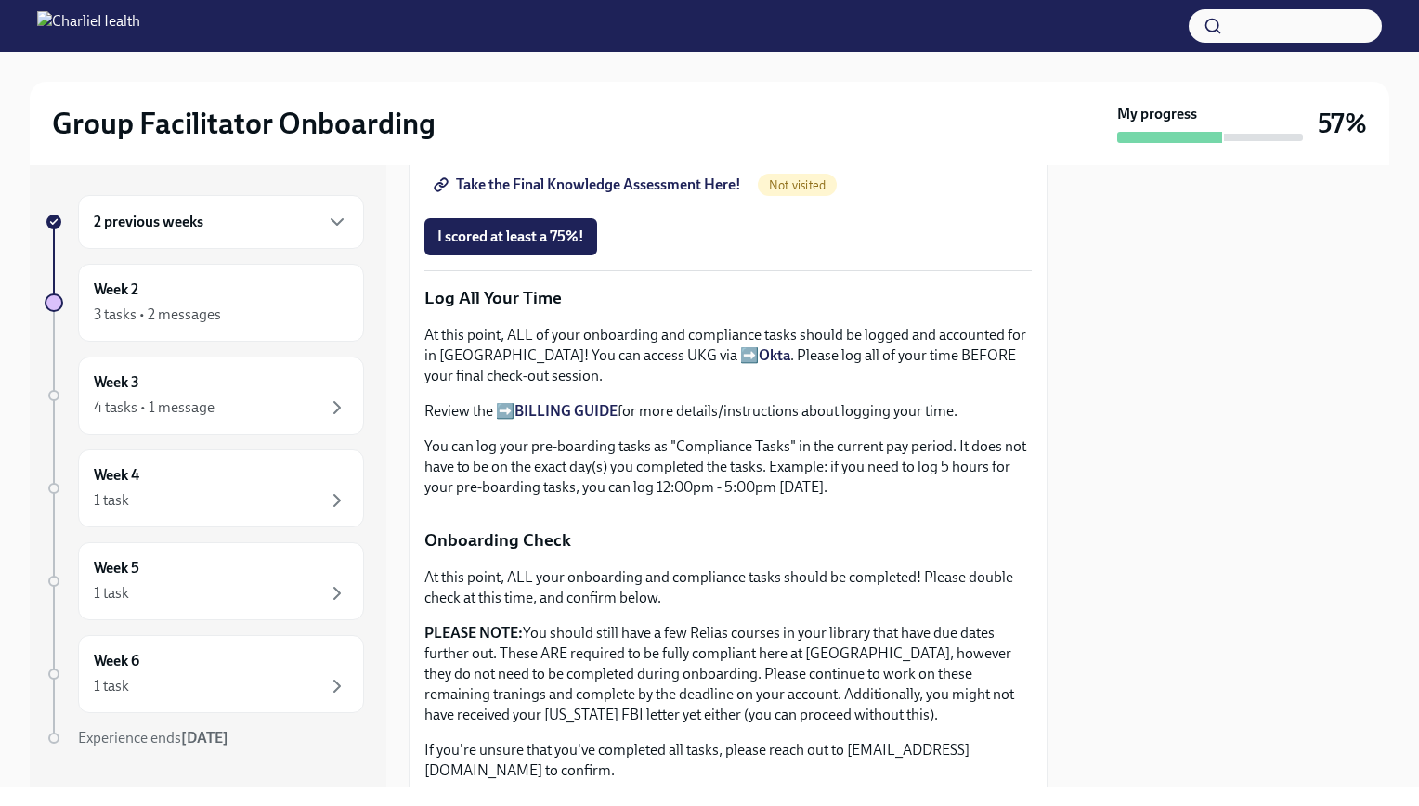
click at [589, 402] on strong "BILLING GUIDE" at bounding box center [566, 411] width 103 height 18
